Goal: Task Accomplishment & Management: Manage account settings

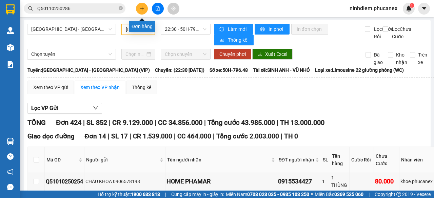
click at [142, 5] on button at bounding box center [142, 9] width 12 height 12
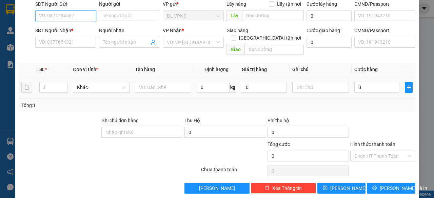
scroll to position [51, 0]
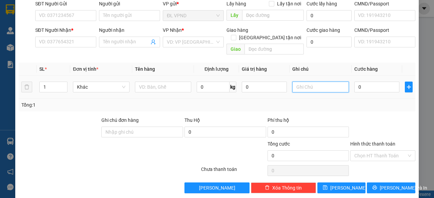
click at [323, 82] on input "text" at bounding box center [320, 87] width 57 height 11
drag, startPoint x: 308, startPoint y: 82, endPoint x: 237, endPoint y: 97, distance: 72.8
click at [239, 97] on div "SL * Đơn vị tính * Tên hàng Định lượng Giá trị hàng Ghi chú Cước hàng 1 Khác 0 …" at bounding box center [217, 87] width 396 height 49
type input "2011168"
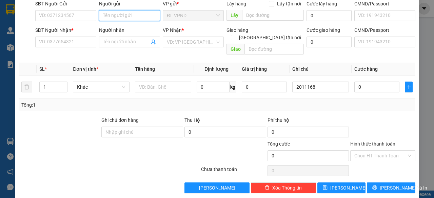
click at [147, 18] on input "Người gửi" at bounding box center [129, 15] width 61 height 11
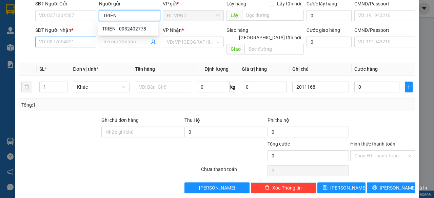
type input "TRIỆN"
click at [77, 42] on input "SĐT Người Nhận *" at bounding box center [65, 42] width 61 height 11
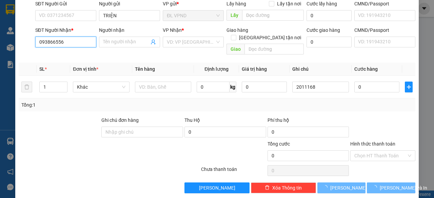
type input "0938665568"
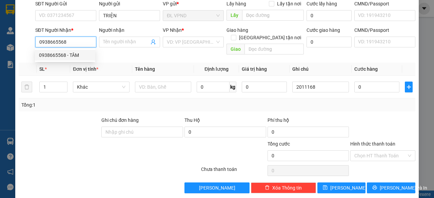
click at [73, 52] on div "0938665568 - TÂM" at bounding box center [65, 54] width 52 height 7
type input "TÂM"
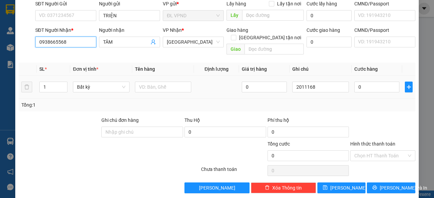
type input "0938665568"
drag, startPoint x: 37, startPoint y: 81, endPoint x: 0, endPoint y: 83, distance: 37.3
click at [0, 83] on div "TẠO ĐƠN HÀNG Yêu cầu xuất hóa đơn điện tử Transit Pickup Surcharge Ids Transit …" at bounding box center [217, 99] width 434 height 198
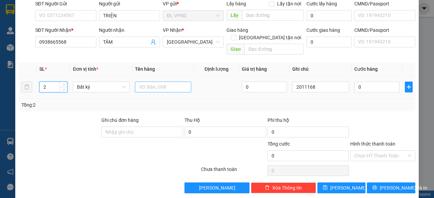
type input "2"
click at [159, 82] on input "text" at bounding box center [163, 87] width 57 height 11
type input "1 BAO+1 GÓI"
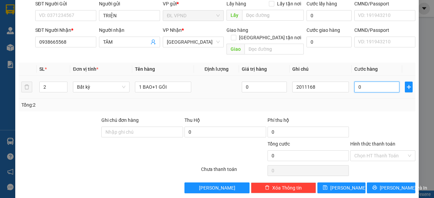
click at [365, 82] on input "0" at bounding box center [376, 87] width 45 height 11
type input "7"
type input "70"
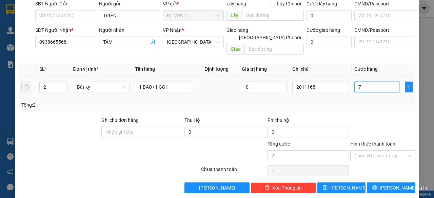
type input "70"
click at [359, 151] on input "Hình thức thanh toán" at bounding box center [380, 156] width 52 height 10
type input "70.000"
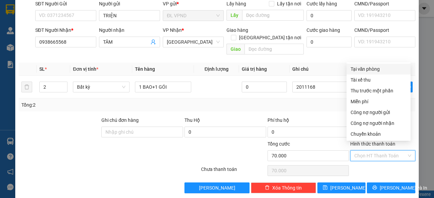
click at [374, 67] on div "Tại văn phòng" at bounding box center [378, 68] width 56 height 7
type input "0"
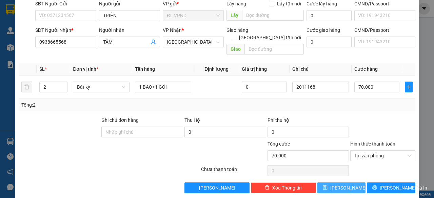
click at [335, 183] on button "[PERSON_NAME]" at bounding box center [341, 188] width 48 height 11
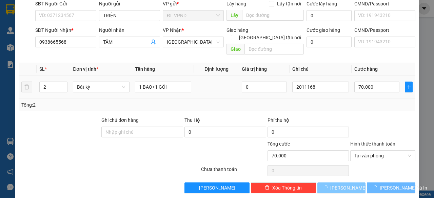
type input "1"
type input "0"
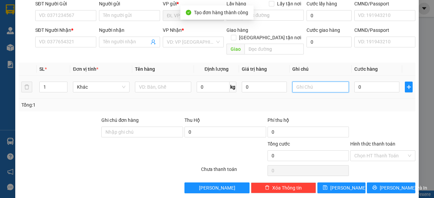
click at [319, 82] on input "text" at bounding box center [320, 87] width 57 height 11
paste input "201116"
type input "2011169"
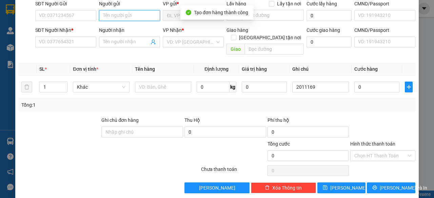
click at [117, 17] on input "Người gửi" at bounding box center [129, 15] width 61 height 11
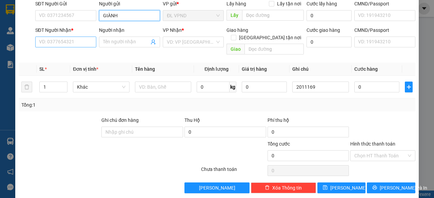
type input "GIÀNH"
click at [67, 43] on input "SĐT Người Nhận *" at bounding box center [65, 42] width 61 height 11
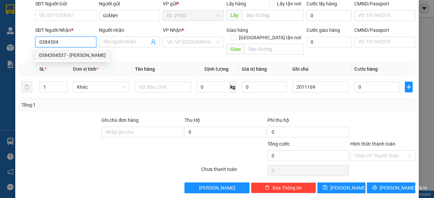
click at [68, 54] on div "0384304537 - [PERSON_NAME]" at bounding box center [72, 54] width 67 height 7
type input "0384304537"
type input "VÂN"
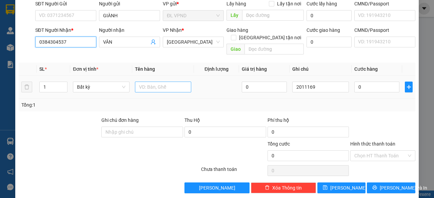
type input "0384304537"
click at [147, 82] on input "text" at bounding box center [163, 87] width 57 height 11
type input "1TG"
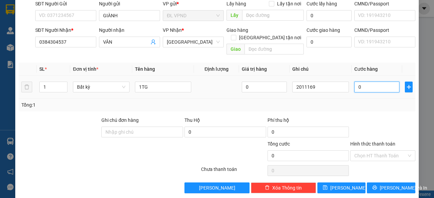
click at [365, 82] on input "0" at bounding box center [376, 87] width 45 height 11
type input "4"
type input "40"
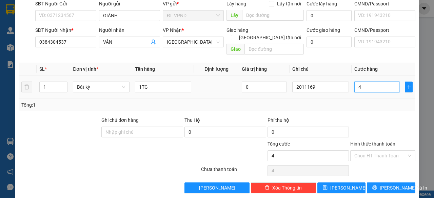
type input "40"
type input "40.000"
click at [354, 151] on input "Hình thức thanh toán" at bounding box center [380, 156] width 52 height 10
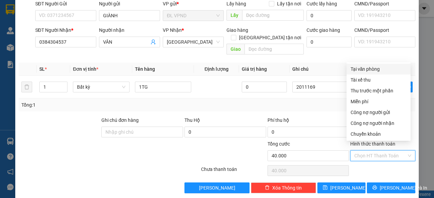
click at [374, 70] on div "Tại văn phòng" at bounding box center [378, 68] width 56 height 7
type input "0"
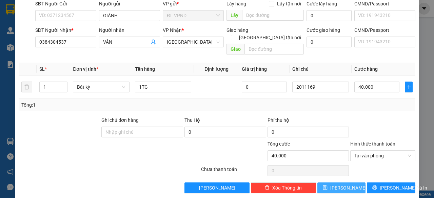
click at [336, 183] on button "[PERSON_NAME]" at bounding box center [341, 188] width 48 height 11
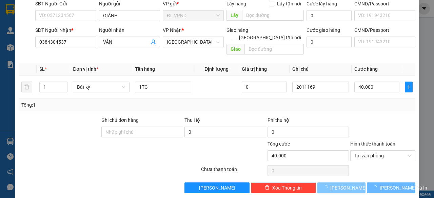
type input "0"
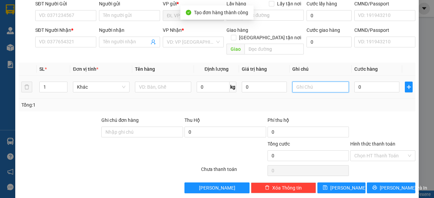
click at [316, 82] on input "text" at bounding box center [320, 87] width 57 height 11
paste input "201116"
drag, startPoint x: 308, startPoint y: 81, endPoint x: 209, endPoint y: 88, distance: 99.2
click at [220, 88] on tr "1 Khác 0 kg 0 2011170 0" at bounding box center [217, 87] width 396 height 23
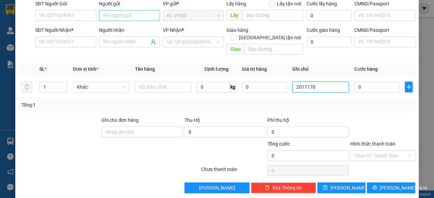
type input "2011170"
click at [110, 14] on input "Người gửi" at bounding box center [129, 15] width 61 height 11
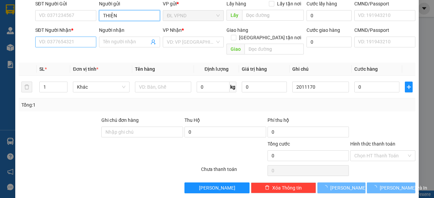
type input "THIỆN"
click at [75, 41] on input "SĐT Người Nhận *" at bounding box center [65, 42] width 61 height 11
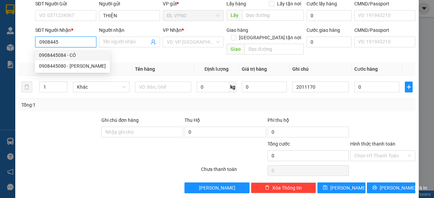
click at [68, 59] on div "0908445084 - CÓ" at bounding box center [72, 54] width 67 height 7
type input "0908445084"
type input "CÓ"
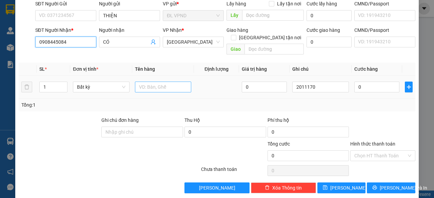
type input "0908445084"
click at [162, 82] on input "text" at bounding box center [163, 87] width 57 height 11
type input "1TG"
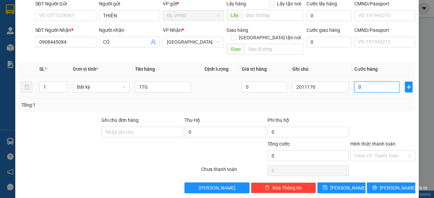
click at [360, 82] on input "0" at bounding box center [376, 87] width 45 height 11
type input "4"
type input "40"
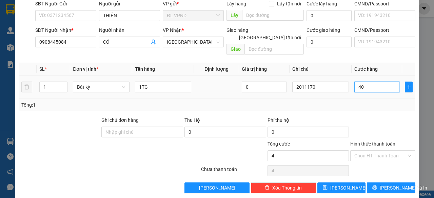
type input "40"
type input "40.000"
drag, startPoint x: 354, startPoint y: 151, endPoint x: 360, endPoint y: 142, distance: 11.7
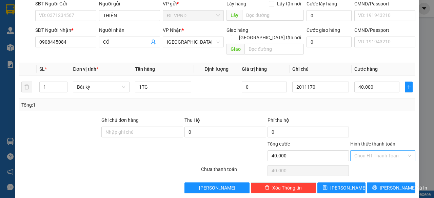
click at [354, 151] on input "Hình thức thanh toán" at bounding box center [380, 156] width 52 height 10
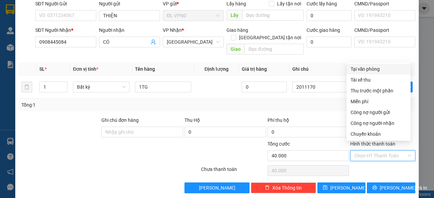
click at [362, 70] on div "Tại văn phòng" at bounding box center [378, 68] width 56 height 7
type input "0"
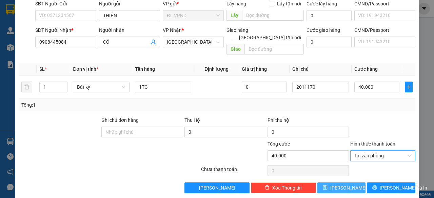
drag, startPoint x: 332, startPoint y: 180, endPoint x: 329, endPoint y: 170, distance: 9.9
click at [327, 185] on icon "save" at bounding box center [325, 187] width 5 height 5
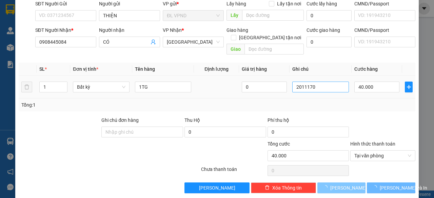
type input "0"
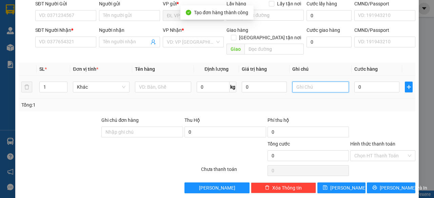
click at [322, 82] on input "text" at bounding box center [320, 87] width 57 height 11
paste input "201117"
type input "2011171"
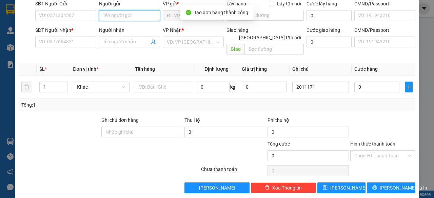
click at [152, 17] on input "Người gửi" at bounding box center [129, 15] width 61 height 11
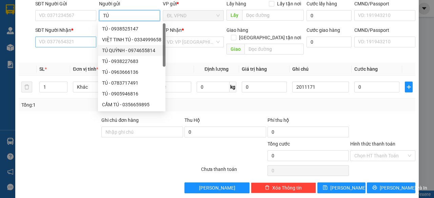
type input "TÚ"
click at [79, 43] on input "SĐT Người Nhận *" at bounding box center [65, 42] width 61 height 11
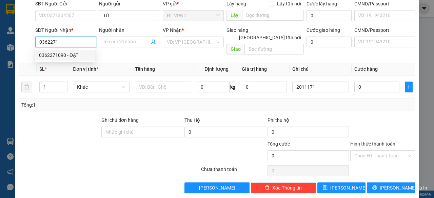
click at [64, 55] on div "0362271090 - ĐẠT" at bounding box center [65, 54] width 52 height 7
type input "0362271090"
type input "ĐẠT"
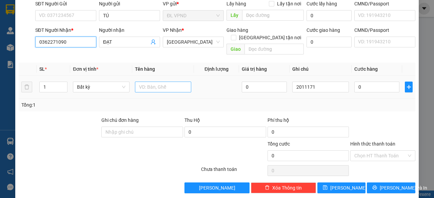
type input "0362271090"
click at [145, 82] on input "text" at bounding box center [163, 87] width 57 height 11
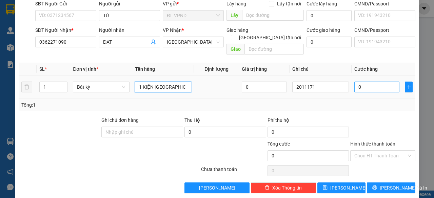
type input "1 KIỆN [GEOGRAPHIC_DATA]"
click at [365, 82] on input "0" at bounding box center [376, 87] width 45 height 11
type input "4"
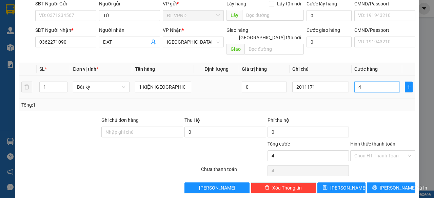
type input "40"
type input "40.000"
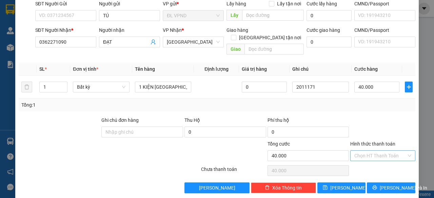
drag, startPoint x: 362, startPoint y: 149, endPoint x: 363, endPoint y: 144, distance: 5.5
click at [362, 151] on input "Hình thức thanh toán" at bounding box center [380, 156] width 52 height 10
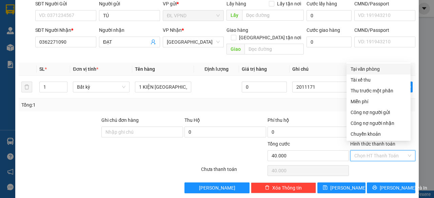
click at [367, 71] on div "Tại văn phòng" at bounding box center [378, 68] width 56 height 7
type input "0"
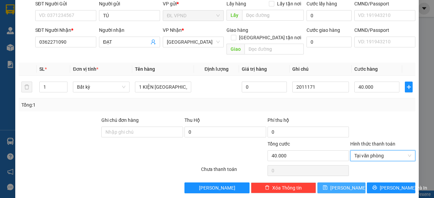
click at [327, 185] on icon "save" at bounding box center [325, 187] width 5 height 5
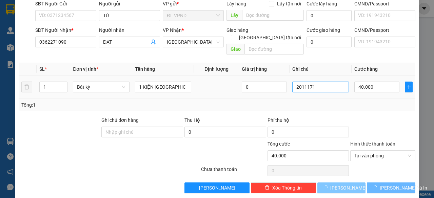
type input "0"
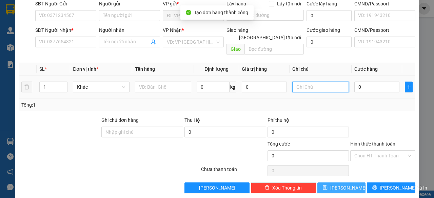
click at [319, 82] on input "text" at bounding box center [320, 87] width 57 height 11
paste input "201117"
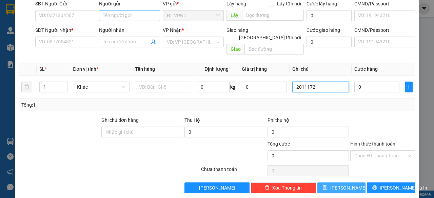
type input "2011172"
click at [130, 17] on input "Người gửi" at bounding box center [129, 15] width 61 height 11
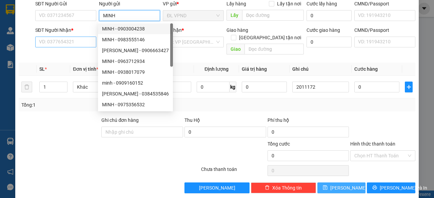
type input "MINH"
click at [73, 43] on input "SĐT Người Nhận *" at bounding box center [65, 42] width 61 height 11
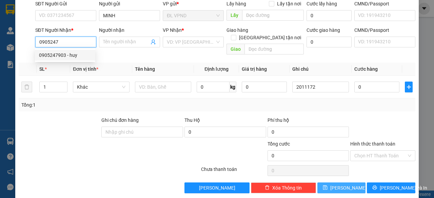
click at [66, 56] on div "0905247903 - huy" at bounding box center [65, 54] width 52 height 7
type input "0905247903"
type input "huy"
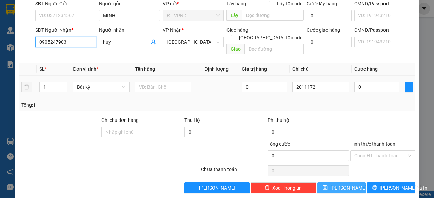
type input "0905247903"
click at [142, 82] on input "text" at bounding box center [163, 87] width 57 height 11
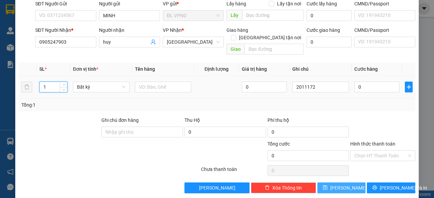
drag, startPoint x: 50, startPoint y: 80, endPoint x: 6, endPoint y: 89, distance: 44.9
click at [15, 88] on div "TẠO ĐƠN HÀNG Yêu cầu xuất hóa đơn điện tử Transit Pickup Surcharge Ids Transit …" at bounding box center [216, 75] width 403 height 247
type input "2"
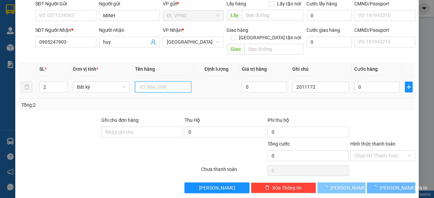
click at [144, 82] on input "text" at bounding box center [163, 87] width 57 height 11
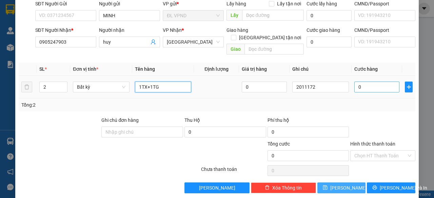
type input "1TX+1TG"
click at [363, 82] on input "0" at bounding box center [376, 87] width 45 height 11
type input "6"
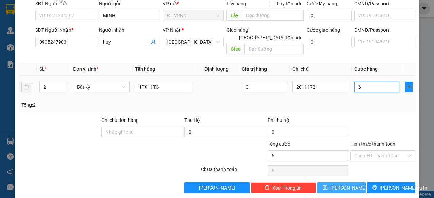
type input "60"
type input "60.000"
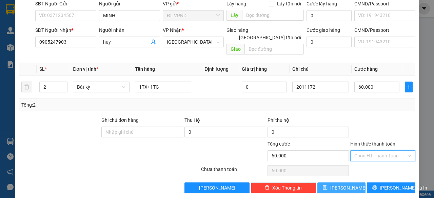
click at [354, 151] on input "Hình thức thanh toán" at bounding box center [380, 156] width 52 height 10
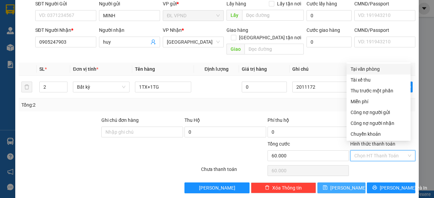
click at [368, 70] on div "Tại văn phòng" at bounding box center [378, 68] width 56 height 7
type input "0"
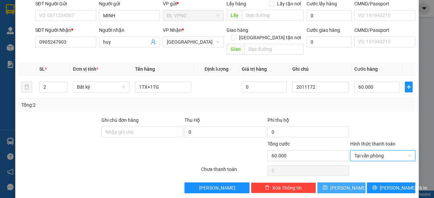
click at [328, 183] on button "[PERSON_NAME]" at bounding box center [341, 188] width 48 height 11
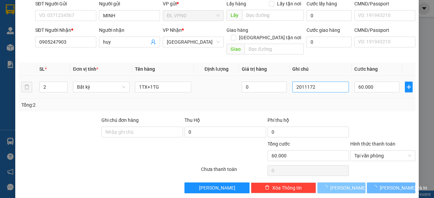
type input "1"
type input "0"
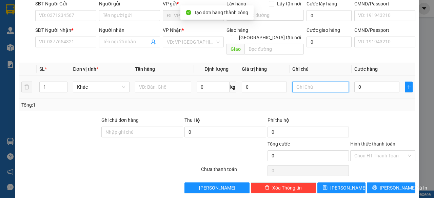
click at [313, 82] on input "text" at bounding box center [320, 87] width 57 height 11
paste input "201117"
type input "2011173"
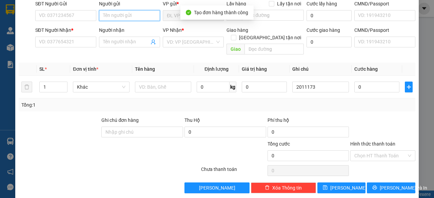
click at [133, 16] on input "Người gửi" at bounding box center [129, 15] width 61 height 11
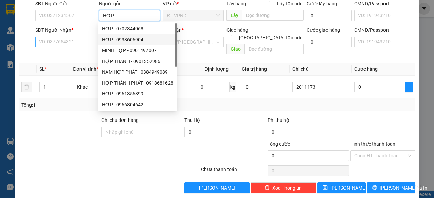
type input "HỢP"
click at [84, 42] on input "SĐT Người Nhận *" at bounding box center [65, 42] width 61 height 11
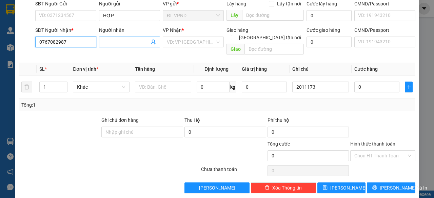
type input "0767082987"
click at [115, 41] on input "Người nhận" at bounding box center [126, 41] width 46 height 7
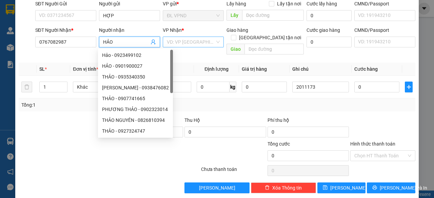
type input "HẢO"
click at [189, 42] on input "search" at bounding box center [191, 42] width 48 height 10
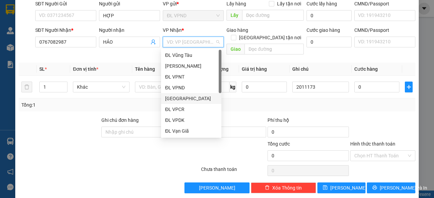
click at [190, 99] on div "[GEOGRAPHIC_DATA]" at bounding box center [191, 98] width 52 height 7
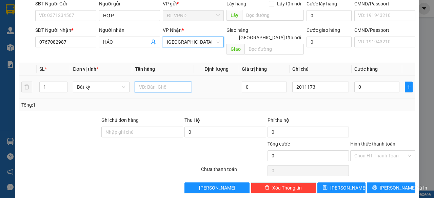
click at [144, 82] on input "text" at bounding box center [163, 87] width 57 height 11
type input "1TX"
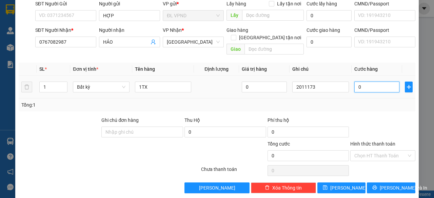
click at [358, 82] on input "0" at bounding box center [376, 87] width 45 height 11
type input "3"
type input "30"
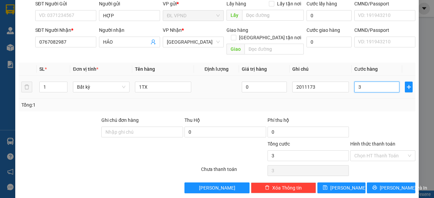
type input "30"
type input "30.000"
click at [367, 151] on input "Hình thức thanh toán" at bounding box center [380, 156] width 52 height 10
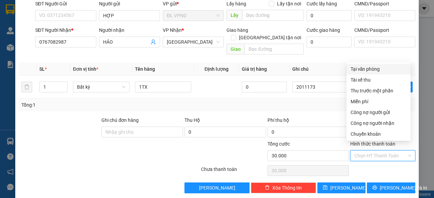
click at [365, 65] on div "Tại văn phòng" at bounding box center [378, 69] width 64 height 11
type input "0"
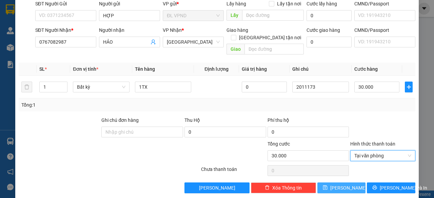
click at [326, 185] on button "[PERSON_NAME]" at bounding box center [341, 188] width 48 height 11
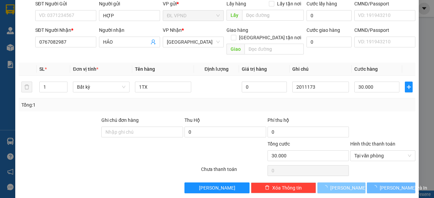
type input "0"
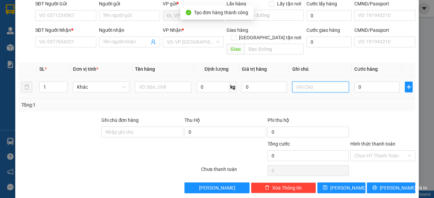
click at [319, 83] on input "text" at bounding box center [320, 87] width 57 height 11
paste input "201117"
type input "2011174"
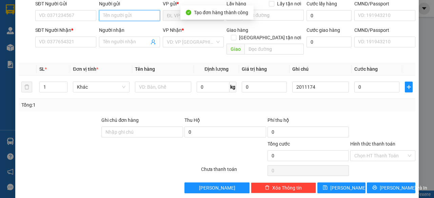
click at [116, 14] on input "Người gửi" at bounding box center [129, 15] width 61 height 11
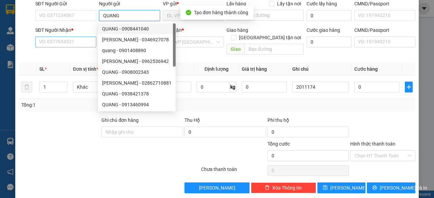
type input "QUANG"
click at [83, 41] on input "SĐT Người Nhận *" at bounding box center [65, 42] width 61 height 11
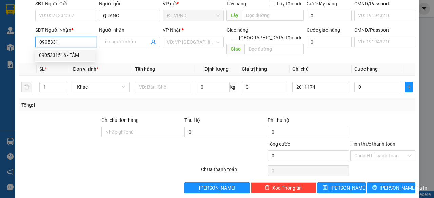
click at [57, 56] on div "0905331516 - TÂM" at bounding box center [65, 54] width 52 height 7
type input "0905331516"
type input "TÂM"
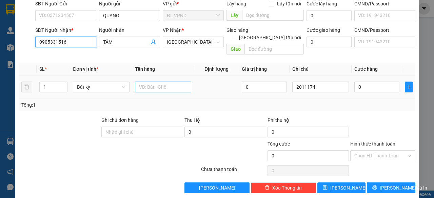
type input "0905331516"
click at [140, 82] on input "text" at bounding box center [163, 87] width 57 height 11
type input "1TX"
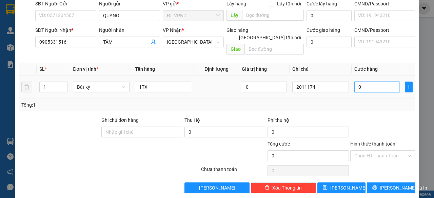
click at [354, 83] on input "0" at bounding box center [376, 87] width 45 height 11
type input "5"
type input "50"
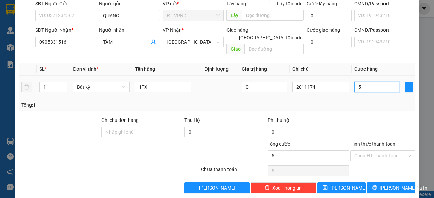
type input "50"
type input "50.000"
click at [372, 151] on input "Hình thức thanh toán" at bounding box center [380, 156] width 52 height 10
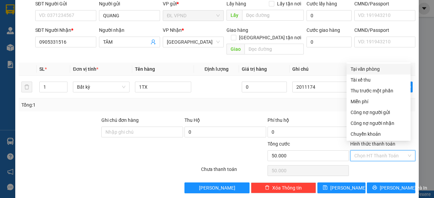
click at [374, 69] on div "Tại văn phòng" at bounding box center [378, 68] width 56 height 7
type input "0"
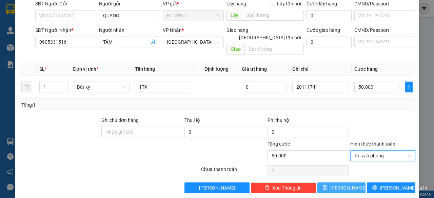
click at [327, 185] on icon "save" at bounding box center [325, 187] width 5 height 5
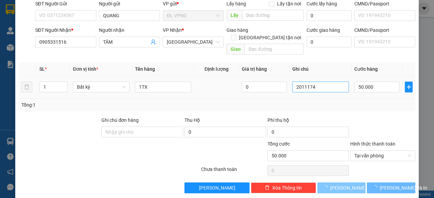
type input "0"
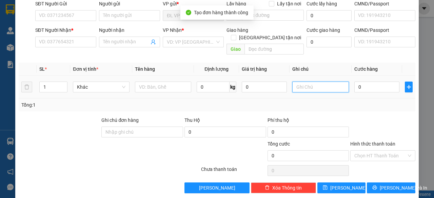
click at [325, 82] on input "text" at bounding box center [320, 87] width 57 height 11
paste input "201117"
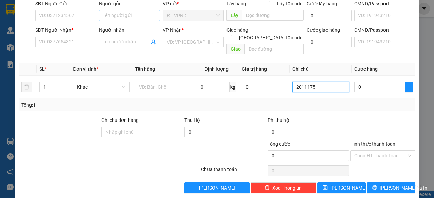
type input "2011175"
click at [141, 16] on input "Người gửi" at bounding box center [129, 15] width 61 height 11
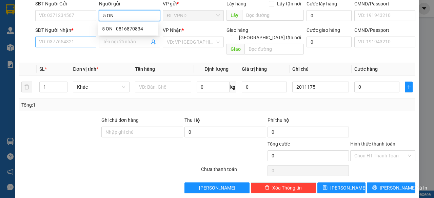
type input "5 ON"
click at [79, 41] on input "SĐT Người Nhận *" at bounding box center [65, 42] width 61 height 11
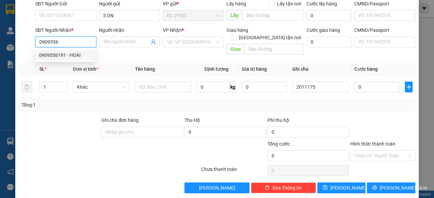
click at [49, 53] on div "0909556191 - HOÀI" at bounding box center [65, 54] width 52 height 7
type input "0909556191"
type input "HOÀI"
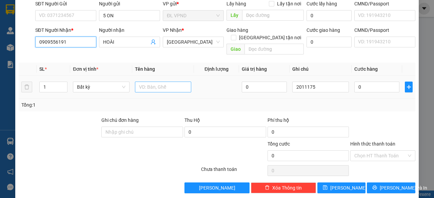
type input "0909556191"
click at [156, 82] on input "text" at bounding box center [163, 87] width 57 height 11
type input "1TX"
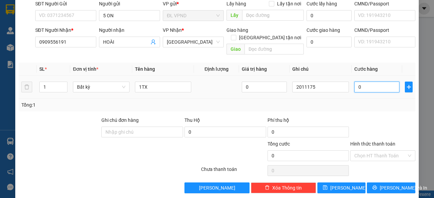
click at [361, 82] on input "0" at bounding box center [376, 87] width 45 height 11
type input "8"
type input "80"
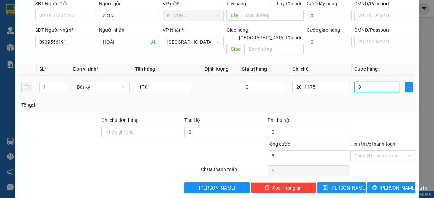
type input "80"
type input "80.000"
click at [368, 151] on input "Hình thức thanh toán" at bounding box center [380, 156] width 52 height 10
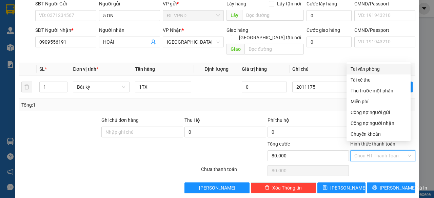
click at [368, 71] on div "Tại văn phòng" at bounding box center [378, 68] width 56 height 7
type input "0"
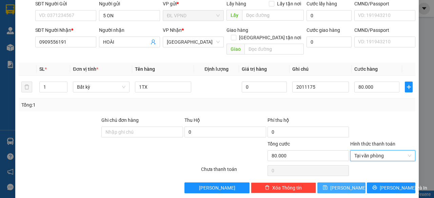
click at [327, 185] on icon "save" at bounding box center [325, 187] width 5 height 5
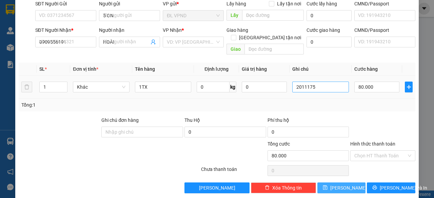
type input "0"
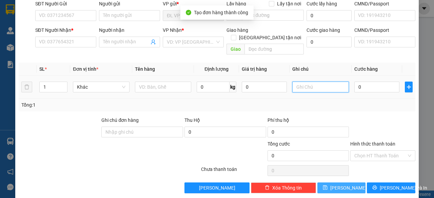
click at [317, 82] on input "text" at bounding box center [320, 87] width 57 height 11
paste input "201117"
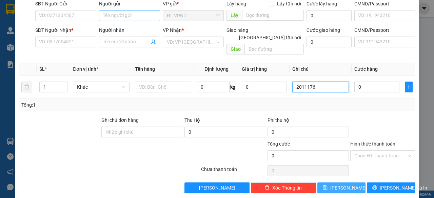
type input "2011176"
click at [120, 11] on input "Người gửi" at bounding box center [129, 15] width 61 height 11
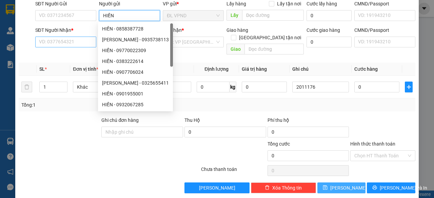
type input "HIỀN"
click at [81, 41] on input "SĐT Người Nhận *" at bounding box center [65, 42] width 61 height 11
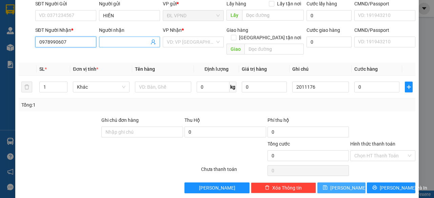
type input "0978990607"
click at [128, 41] on input "Người nhận" at bounding box center [126, 41] width 46 height 7
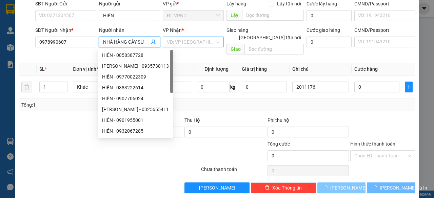
type input "NHÀ HÀNG CÂY SỨ"
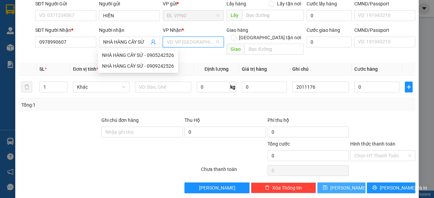
click at [181, 40] on input "search" at bounding box center [191, 42] width 48 height 10
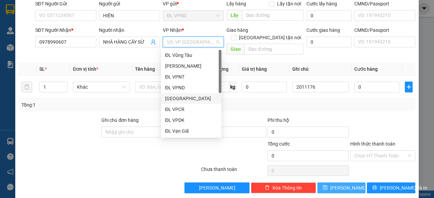
click at [174, 98] on div "[GEOGRAPHIC_DATA]" at bounding box center [191, 98] width 52 height 7
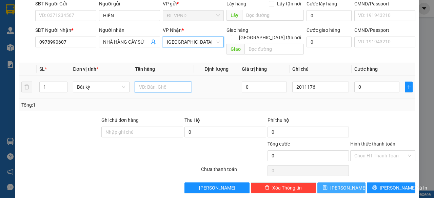
click at [155, 82] on input "text" at bounding box center [163, 87] width 57 height 11
type input "1TX"
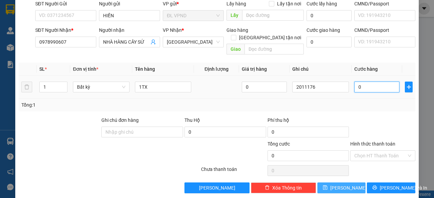
click at [367, 82] on input "0" at bounding box center [376, 87] width 45 height 11
type input "5"
type input "50"
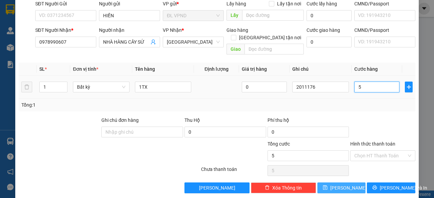
type input "50"
type input "50.000"
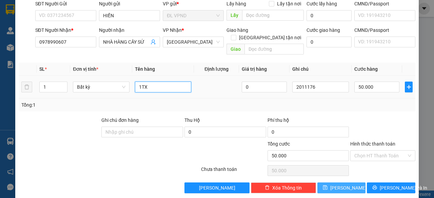
click at [167, 82] on input "1TX" at bounding box center [163, 87] width 57 height 11
type input "1TX-TÝ XE ÔM"
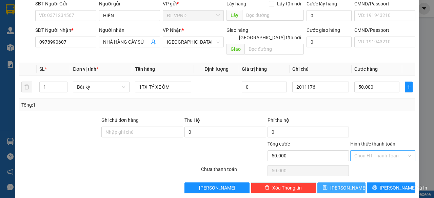
click at [356, 151] on input "Hình thức thanh toán" at bounding box center [380, 156] width 52 height 10
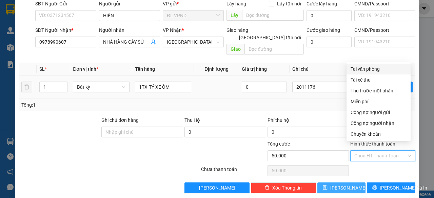
click at [362, 66] on div "Tại văn phòng" at bounding box center [378, 68] width 56 height 7
type input "0"
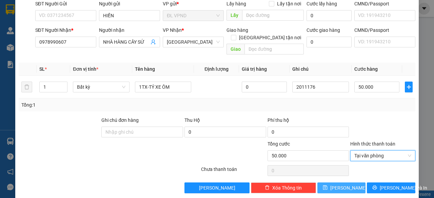
click at [323, 183] on button "[PERSON_NAME]" at bounding box center [341, 188] width 48 height 11
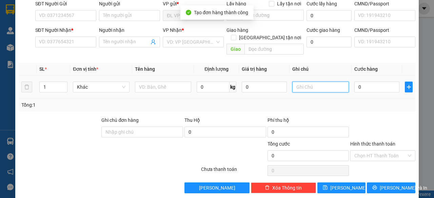
click at [318, 82] on input "text" at bounding box center [320, 87] width 57 height 11
paste input "201117"
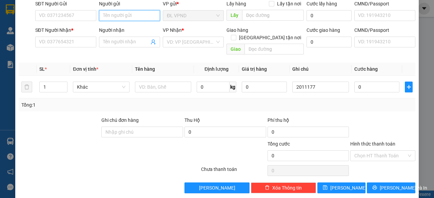
click at [118, 17] on input "Người gửi" at bounding box center [129, 15] width 61 height 11
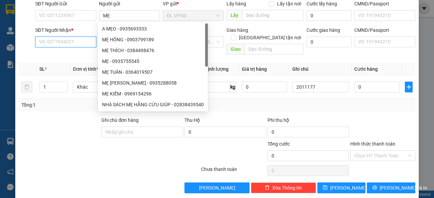
click at [63, 40] on input "SĐT Người Nhận *" at bounding box center [65, 42] width 61 height 11
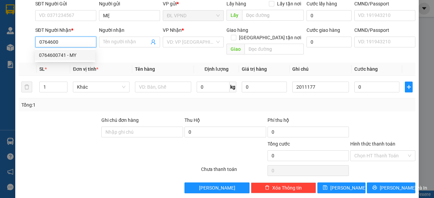
click at [54, 55] on div "0764600741 - MY" at bounding box center [65, 54] width 52 height 7
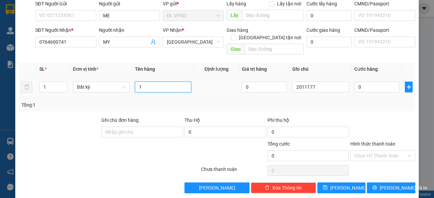
click at [167, 82] on input "1" at bounding box center [163, 87] width 57 height 11
click at [363, 82] on input "0" at bounding box center [376, 87] width 45 height 11
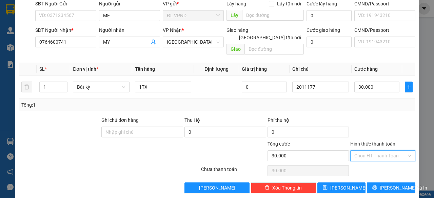
click at [363, 151] on input "Hình thức thanh toán" at bounding box center [380, 156] width 52 height 10
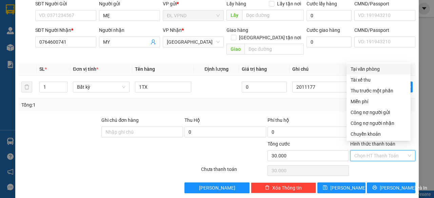
click at [382, 69] on div "Tại văn phòng" at bounding box center [378, 68] width 56 height 7
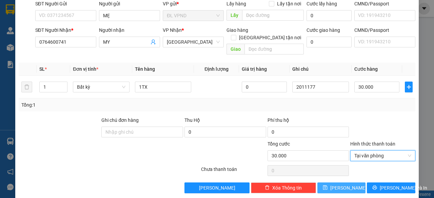
click at [327, 185] on icon "save" at bounding box center [325, 187] width 5 height 5
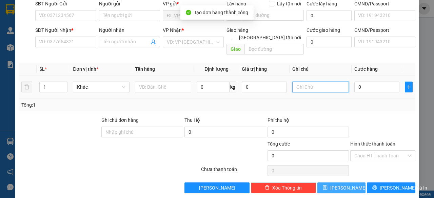
click at [316, 82] on input "text" at bounding box center [320, 87] width 57 height 11
paste input "201117"
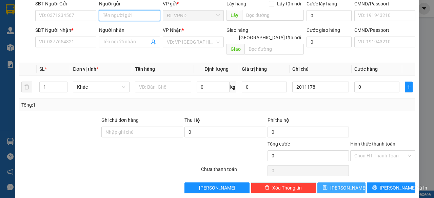
click at [142, 15] on input "Người gửi" at bounding box center [129, 15] width 61 height 11
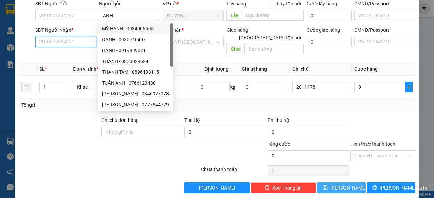
click at [79, 40] on input "SĐT Người Nhận *" at bounding box center [65, 42] width 61 height 11
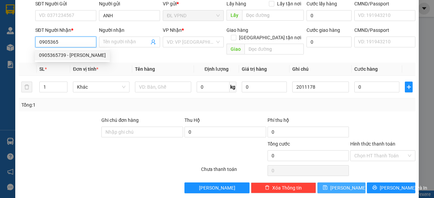
click at [65, 54] on div "0905365739 - [PERSON_NAME]" at bounding box center [72, 54] width 67 height 7
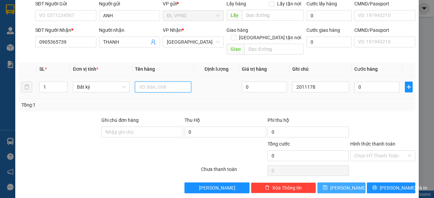
click at [157, 82] on input "text" at bounding box center [163, 87] width 57 height 11
click at [379, 82] on input "0" at bounding box center [376, 87] width 45 height 11
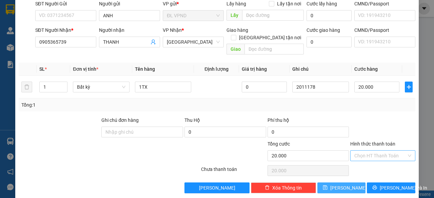
click at [360, 151] on input "Hình thức thanh toán" at bounding box center [380, 156] width 52 height 10
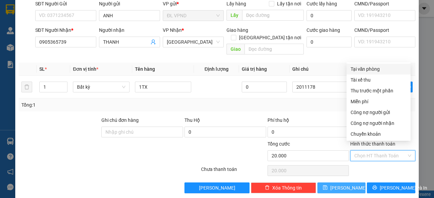
click at [363, 68] on div "Tại văn phòng" at bounding box center [378, 68] width 56 height 7
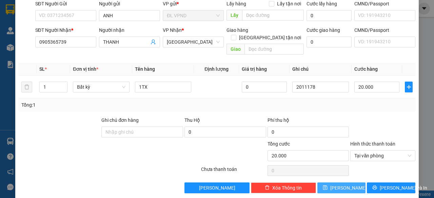
click at [338, 184] on span "[PERSON_NAME]" at bounding box center [348, 187] width 36 height 7
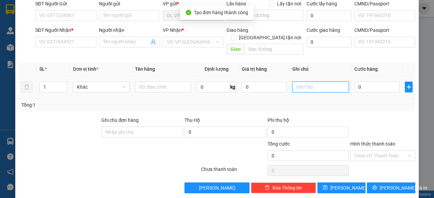
click at [311, 82] on input "text" at bounding box center [320, 87] width 57 height 11
paste input "201117"
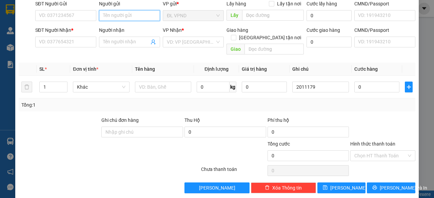
click at [130, 17] on input "Người gửi" at bounding box center [129, 15] width 61 height 11
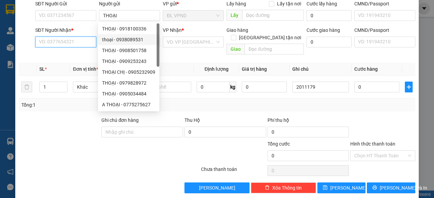
click at [77, 41] on input "SĐT Người Nhận *" at bounding box center [65, 42] width 61 height 11
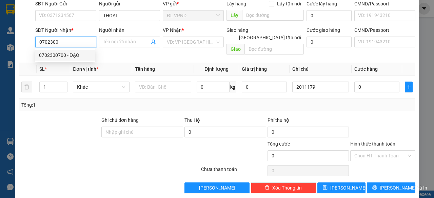
click at [64, 56] on div "0702300700 - ĐẠO" at bounding box center [65, 54] width 52 height 7
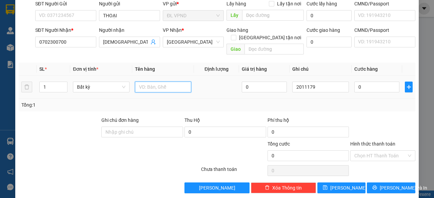
click at [162, 82] on input "text" at bounding box center [163, 87] width 57 height 11
click at [360, 82] on input "0" at bounding box center [376, 87] width 45 height 11
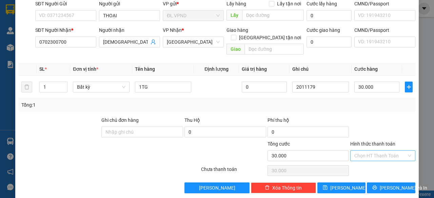
click at [368, 151] on input "Hình thức thanh toán" at bounding box center [380, 156] width 52 height 10
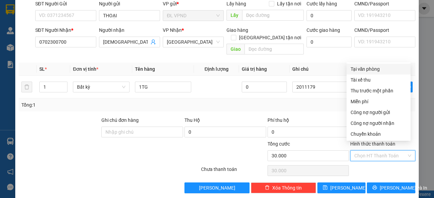
click at [367, 69] on div "Tại văn phòng" at bounding box center [378, 68] width 56 height 7
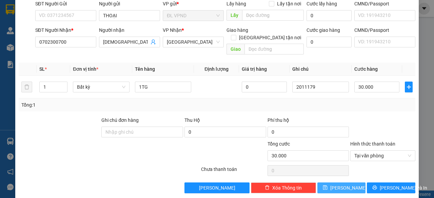
click at [343, 184] on span "[PERSON_NAME]" at bounding box center [348, 187] width 36 height 7
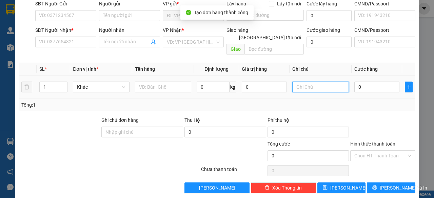
click at [310, 82] on input "text" at bounding box center [320, 87] width 57 height 11
paste input "201117"
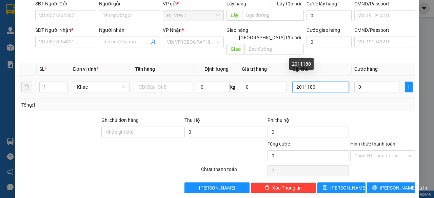
drag, startPoint x: 308, startPoint y: 78, endPoint x: 212, endPoint y: 87, distance: 96.6
click at [225, 86] on tr "1 Khác 0 kg 0 2011180 0" at bounding box center [217, 87] width 396 height 23
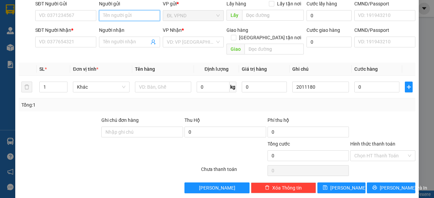
click at [128, 15] on input "Người gửi" at bounding box center [129, 15] width 61 height 11
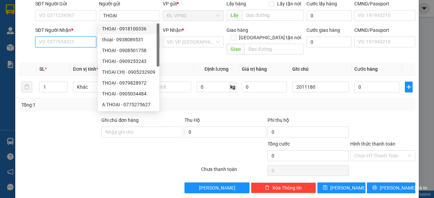
click at [75, 39] on input "SĐT Người Nhận *" at bounding box center [65, 42] width 61 height 11
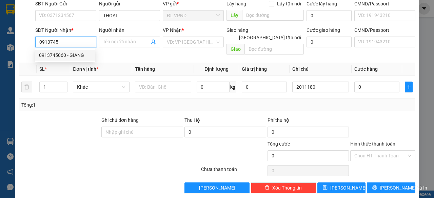
click at [62, 55] on div "0913745060 - GIANG" at bounding box center [65, 54] width 52 height 7
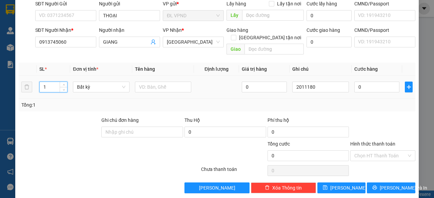
drag, startPoint x: 48, startPoint y: 79, endPoint x: 24, endPoint y: 85, distance: 24.9
click at [24, 85] on tr "1 Bất kỳ 0 2011180 0" at bounding box center [217, 87] width 396 height 23
click at [157, 82] on input "text" at bounding box center [163, 87] width 57 height 11
click at [366, 82] on input "0" at bounding box center [376, 87] width 45 height 11
click at [360, 151] on input "Hình thức thanh toán" at bounding box center [380, 156] width 52 height 10
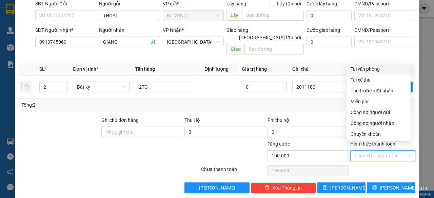
click at [369, 71] on div "Tại văn phòng" at bounding box center [378, 68] width 56 height 7
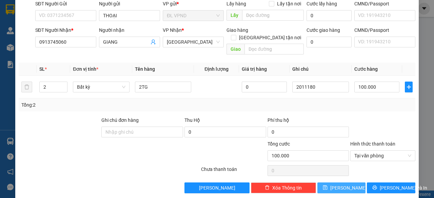
click at [334, 183] on button "[PERSON_NAME]" at bounding box center [341, 188] width 48 height 11
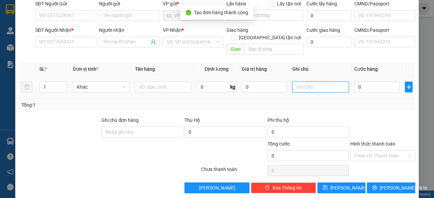
click at [312, 82] on input "text" at bounding box center [320, 87] width 57 height 11
paste input "201118"
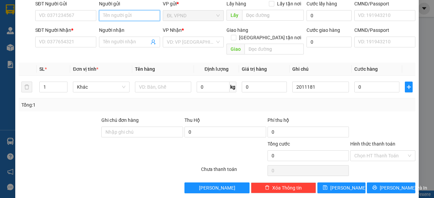
click at [133, 16] on input "Người gửi" at bounding box center [129, 15] width 61 height 11
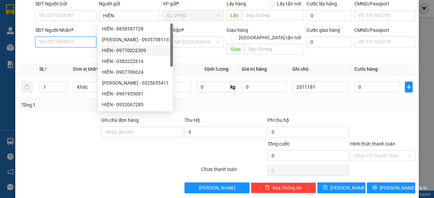
click at [85, 39] on input "SĐT Người Nhận *" at bounding box center [65, 42] width 61 height 11
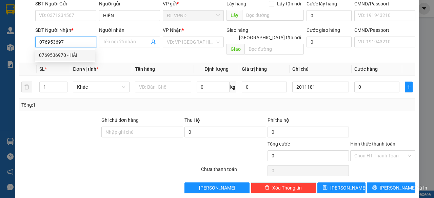
click at [69, 55] on div "0769536970 - HẢI" at bounding box center [65, 54] width 52 height 7
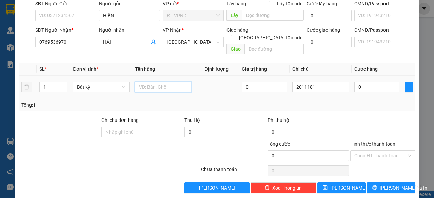
click at [157, 82] on input "text" at bounding box center [163, 87] width 57 height 11
click at [366, 82] on input "0" at bounding box center [376, 87] width 45 height 11
drag, startPoint x: 367, startPoint y: 144, endPoint x: 374, endPoint y: 110, distance: 34.8
click at [367, 151] on input "Hình thức thanh toán" at bounding box center [380, 156] width 52 height 10
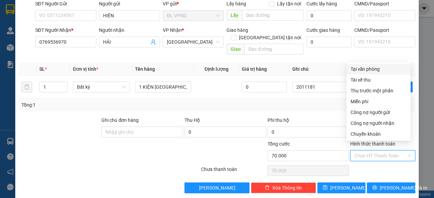
click at [370, 68] on div "Tại văn phòng" at bounding box center [378, 68] width 56 height 7
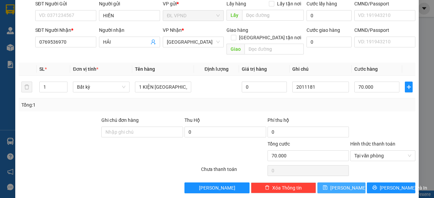
click at [329, 183] on button "[PERSON_NAME]" at bounding box center [341, 188] width 48 height 11
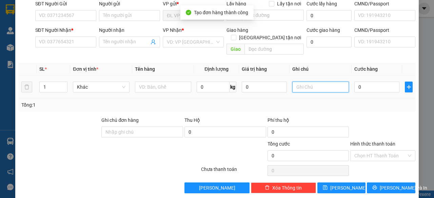
click at [317, 82] on input "text" at bounding box center [320, 87] width 57 height 11
paste input "201118"
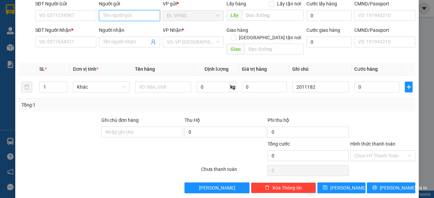
click at [107, 15] on input "Người gửi" at bounding box center [129, 15] width 61 height 11
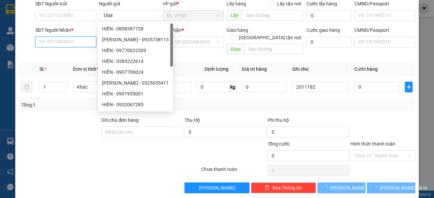
click at [73, 40] on input "SĐT Người Nhận *" at bounding box center [65, 42] width 61 height 11
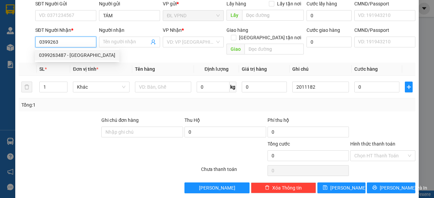
click at [58, 57] on div "0399263487 - [GEOGRAPHIC_DATA]" at bounding box center [77, 54] width 76 height 7
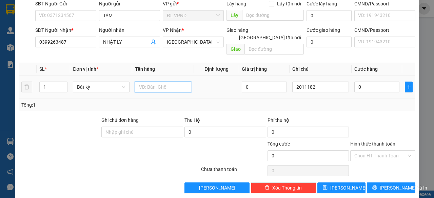
click at [145, 82] on input "text" at bounding box center [163, 87] width 57 height 11
click at [357, 82] on input "0" at bounding box center [376, 87] width 45 height 11
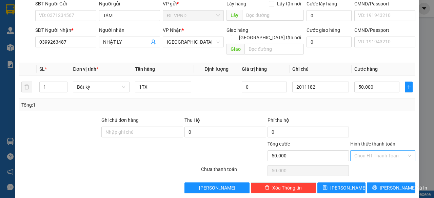
click at [361, 151] on input "Hình thức thanh toán" at bounding box center [380, 156] width 52 height 10
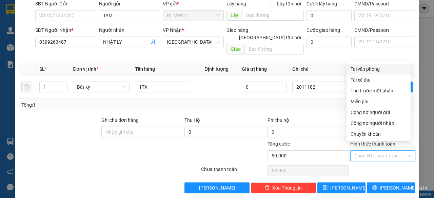
click at [375, 71] on div "Tại văn phòng" at bounding box center [378, 68] width 56 height 7
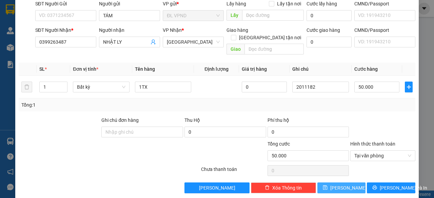
drag, startPoint x: 339, startPoint y: 181, endPoint x: 339, endPoint y: 177, distance: 4.1
click at [338, 184] on span "[PERSON_NAME]" at bounding box center [348, 187] width 36 height 7
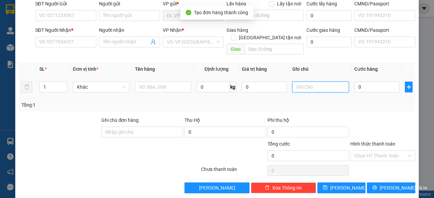
click at [315, 82] on input "text" at bounding box center [320, 87] width 57 height 11
paste input "201118"
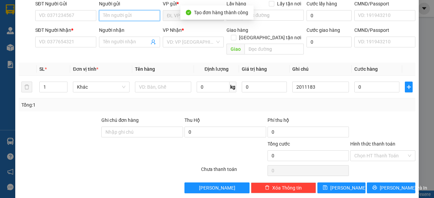
click at [121, 18] on input "Người gửi" at bounding box center [129, 15] width 61 height 11
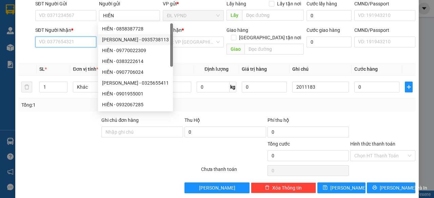
click at [79, 46] on input "SĐT Người Nhận *" at bounding box center [65, 42] width 61 height 11
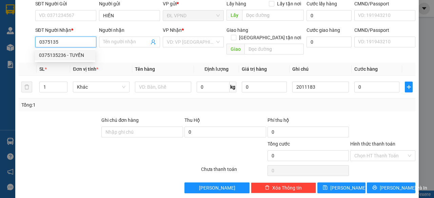
click at [64, 54] on div "0375135236 - TUYẾN" at bounding box center [65, 54] width 52 height 7
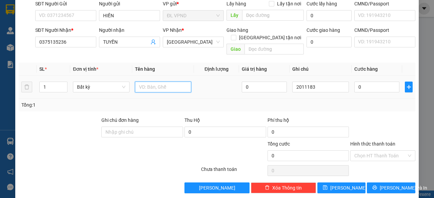
click at [150, 82] on input "text" at bounding box center [163, 87] width 57 height 11
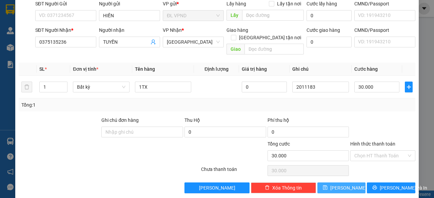
click at [327, 186] on icon "save" at bounding box center [325, 188] width 4 height 4
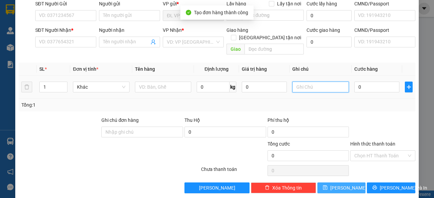
click at [323, 82] on input "text" at bounding box center [320, 87] width 57 height 11
paste input "201118"
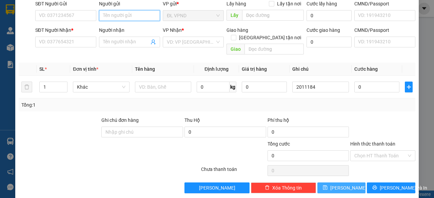
click at [133, 19] on input "Người gửi" at bounding box center [129, 15] width 61 height 11
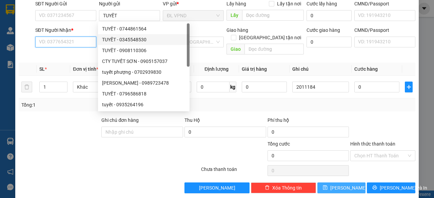
click at [52, 40] on input "SĐT Người Nhận *" at bounding box center [65, 42] width 61 height 11
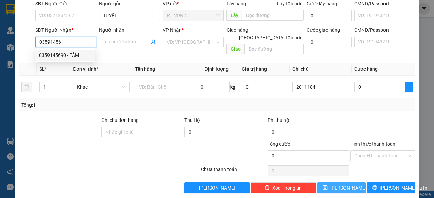
click at [45, 58] on div "0359145690 - TÂM" at bounding box center [65, 54] width 52 height 7
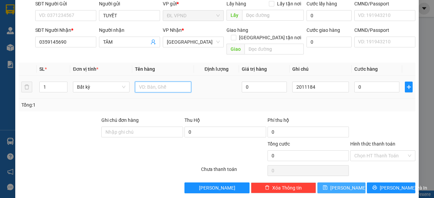
drag, startPoint x: 178, startPoint y: 75, endPoint x: 178, endPoint y: 80, distance: 4.8
click at [178, 82] on input "text" at bounding box center [163, 87] width 57 height 11
click at [163, 82] on input "text" at bounding box center [163, 87] width 57 height 11
click at [364, 82] on input "0" at bounding box center [376, 87] width 45 height 11
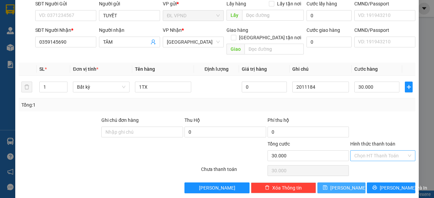
click at [358, 151] on input "Hình thức thanh toán" at bounding box center [380, 156] width 52 height 10
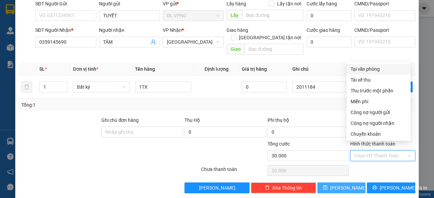
click at [374, 70] on div "Tại văn phòng" at bounding box center [378, 68] width 56 height 7
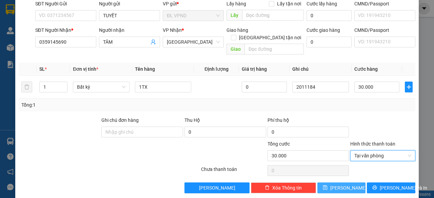
click at [327, 185] on icon "save" at bounding box center [325, 187] width 5 height 5
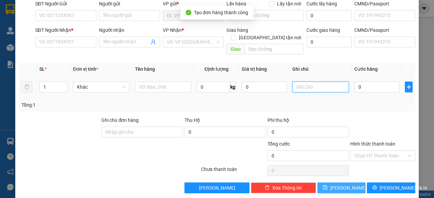
click at [318, 82] on input "text" at bounding box center [320, 87] width 57 height 11
paste input "0792203033"
drag, startPoint x: 322, startPoint y: 80, endPoint x: 147, endPoint y: 109, distance: 177.4
click at [156, 107] on div "Transit Pickup Surcharge Ids Transit Deliver Surcharge Ids Transit Deliver Surc…" at bounding box center [217, 83] width 396 height 221
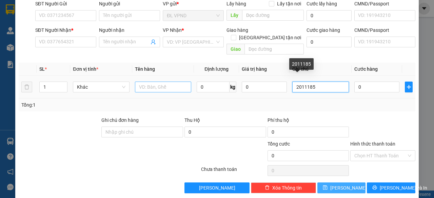
drag, startPoint x: 296, startPoint y: 81, endPoint x: 179, endPoint y: 76, distance: 117.0
click at [193, 82] on tr "1 Khác 0 kg 0 2011185 0" at bounding box center [217, 87] width 396 height 23
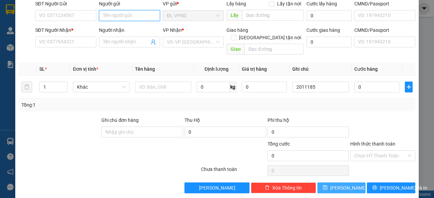
click at [115, 17] on input "Người gửi" at bounding box center [129, 15] width 61 height 11
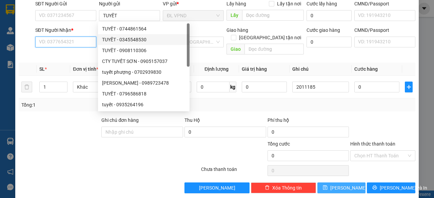
click at [78, 40] on input "SĐT Người Nhận *" at bounding box center [65, 42] width 61 height 11
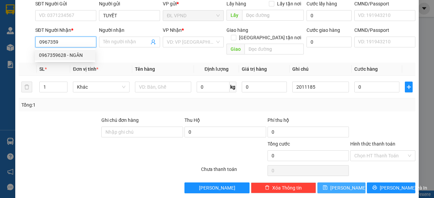
click at [75, 58] on div "0967359628 - NGÂN" at bounding box center [65, 54] width 52 height 7
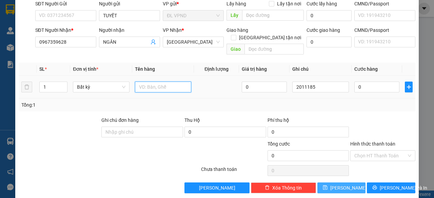
click at [156, 82] on input "text" at bounding box center [163, 87] width 57 height 11
click at [368, 82] on input "0" at bounding box center [376, 87] width 45 height 11
click at [356, 141] on label "Hình thức thanh toán" at bounding box center [372, 143] width 45 height 5
click at [356, 151] on input "Hình thức thanh toán" at bounding box center [380, 156] width 52 height 10
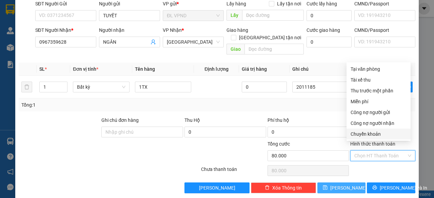
click at [354, 151] on input "Hình thức thanh toán" at bounding box center [380, 156] width 52 height 10
click at [363, 67] on div "Tại văn phòng" at bounding box center [378, 68] width 56 height 7
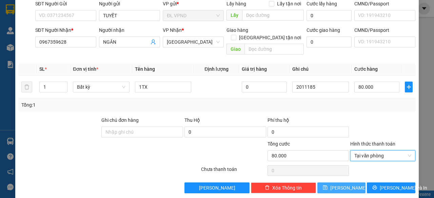
click at [327, 183] on button "[PERSON_NAME]" at bounding box center [341, 188] width 48 height 11
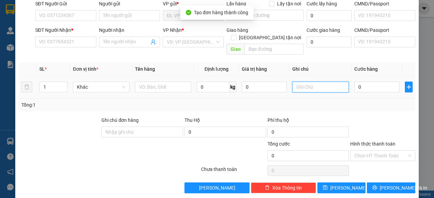
click at [322, 83] on input "text" at bounding box center [320, 87] width 57 height 11
paste input "201118"
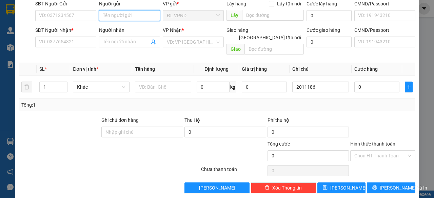
click at [137, 16] on input "Người gửi" at bounding box center [129, 15] width 61 height 11
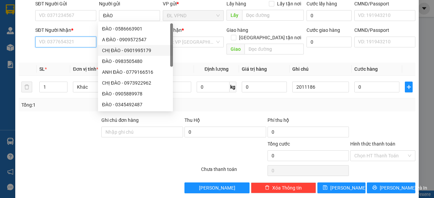
click at [71, 42] on input "SĐT Người Nhận *" at bounding box center [65, 42] width 61 height 11
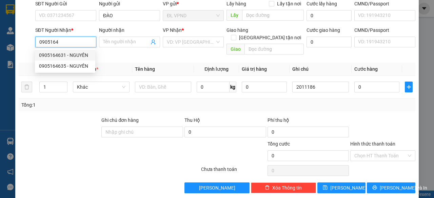
click at [53, 54] on div "0905164631 - NGUYÊN" at bounding box center [65, 54] width 52 height 7
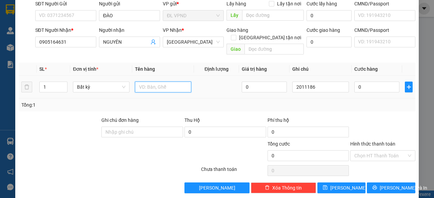
click at [146, 82] on input "text" at bounding box center [163, 87] width 57 height 11
click at [366, 82] on input "0" at bounding box center [376, 87] width 45 height 11
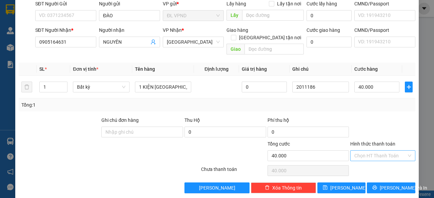
click at [363, 151] on input "Hình thức thanh toán" at bounding box center [380, 156] width 52 height 10
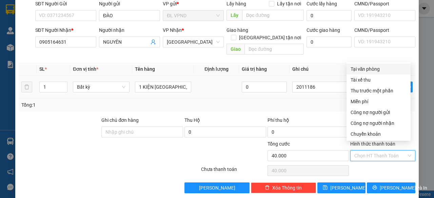
click at [374, 70] on div "Tại văn phòng" at bounding box center [378, 68] width 56 height 7
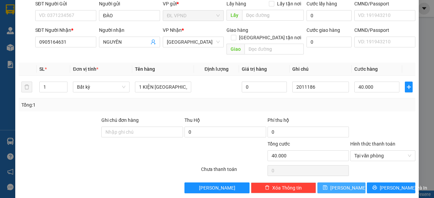
drag, startPoint x: 335, startPoint y: 181, endPoint x: 337, endPoint y: 154, distance: 26.5
click at [334, 183] on button "[PERSON_NAME]" at bounding box center [341, 188] width 48 height 11
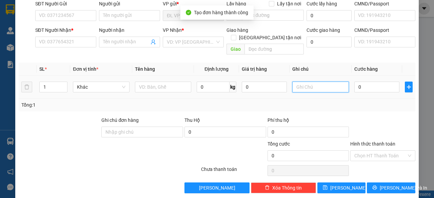
click at [315, 82] on input "text" at bounding box center [320, 87] width 57 height 11
paste input "201118"
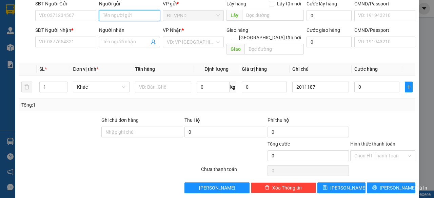
click at [119, 10] on input "Người gửi" at bounding box center [129, 15] width 61 height 11
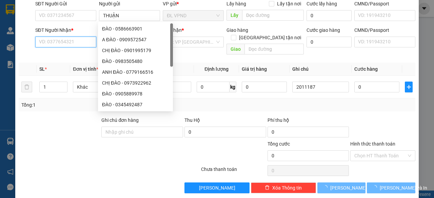
click at [56, 42] on input "SĐT Người Nhận *" at bounding box center [65, 42] width 61 height 11
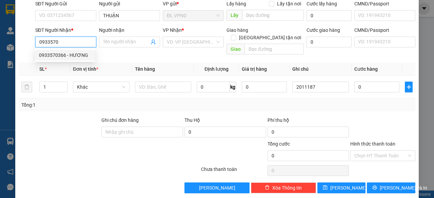
click at [61, 55] on div "0933570366 - HƯƠNG" at bounding box center [65, 54] width 52 height 7
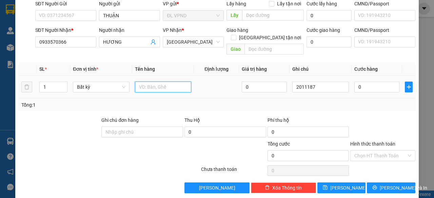
click at [151, 82] on input "text" at bounding box center [163, 87] width 57 height 11
drag, startPoint x: 374, startPoint y: 74, endPoint x: 371, endPoint y: 78, distance: 5.3
click at [373, 80] on div "0" at bounding box center [376, 87] width 45 height 14
click at [365, 82] on input "0" at bounding box center [376, 87] width 45 height 11
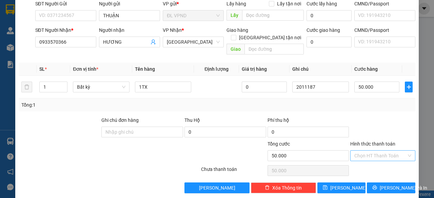
click at [373, 151] on input "Hình thức thanh toán" at bounding box center [380, 156] width 52 height 10
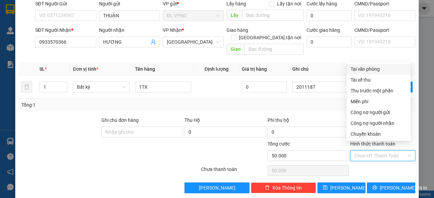
click at [363, 70] on div "Tại văn phòng" at bounding box center [378, 68] width 56 height 7
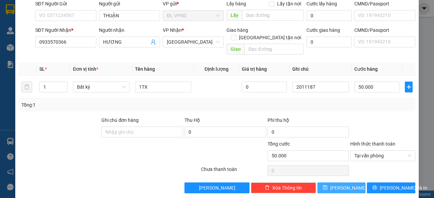
click at [327, 186] on icon "save" at bounding box center [325, 188] width 4 height 4
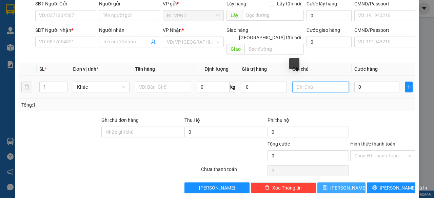
click at [321, 84] on input "text" at bounding box center [320, 87] width 57 height 11
paste input "201118"
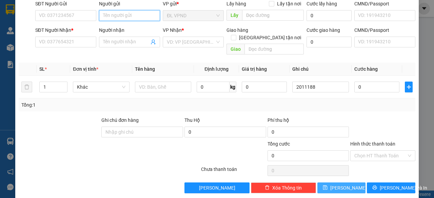
click at [126, 13] on input "Người gửi" at bounding box center [129, 15] width 61 height 11
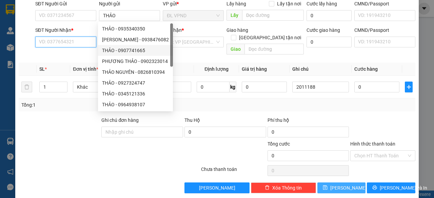
click at [68, 40] on input "SĐT Người Nhận *" at bounding box center [65, 42] width 61 height 11
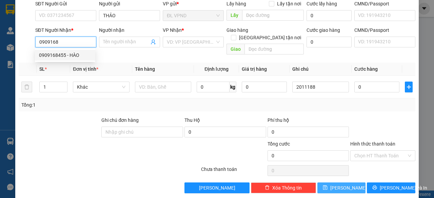
click at [54, 55] on div "0909168455 - HÀO" at bounding box center [65, 54] width 52 height 7
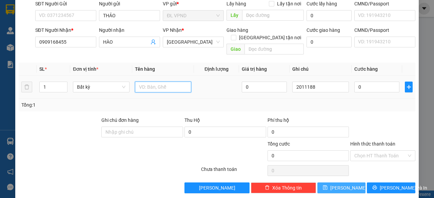
click at [155, 82] on input "text" at bounding box center [163, 87] width 57 height 11
click at [371, 82] on input "0" at bounding box center [376, 87] width 45 height 11
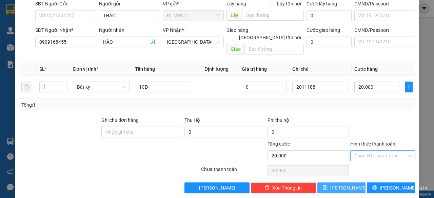
click at [365, 151] on input "Hình thức thanh toán" at bounding box center [380, 156] width 52 height 10
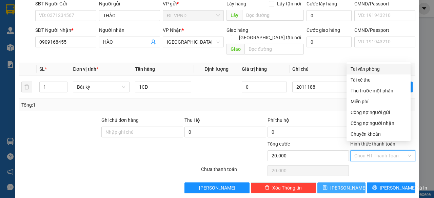
click at [379, 70] on div "Tại văn phòng" at bounding box center [378, 68] width 56 height 7
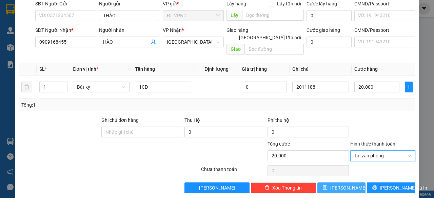
click at [340, 184] on span "[PERSON_NAME]" at bounding box center [348, 187] width 36 height 7
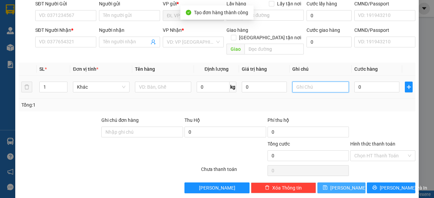
click at [315, 82] on input "text" at bounding box center [320, 87] width 57 height 11
paste input "201118"
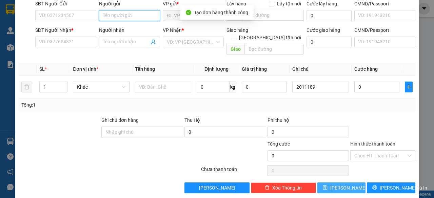
click at [139, 16] on input "Người gửi" at bounding box center [129, 15] width 61 height 11
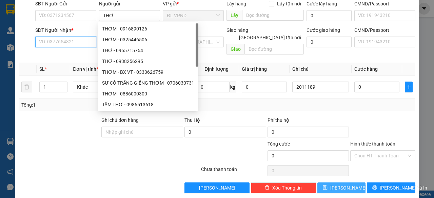
click at [67, 43] on input "SĐT Người Nhận *" at bounding box center [65, 42] width 61 height 11
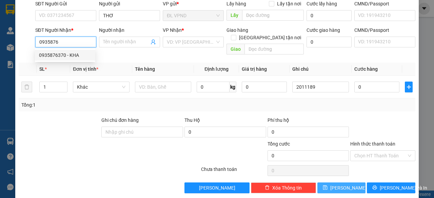
click at [59, 53] on div "0935876370 - KHA" at bounding box center [65, 54] width 52 height 7
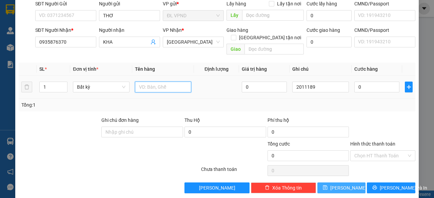
click at [157, 82] on input "text" at bounding box center [163, 87] width 57 height 11
click at [363, 82] on input "0" at bounding box center [376, 87] width 45 height 11
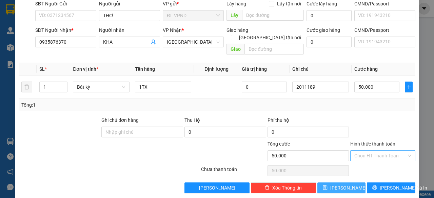
click at [354, 151] on input "Hình thức thanh toán" at bounding box center [380, 156] width 52 height 10
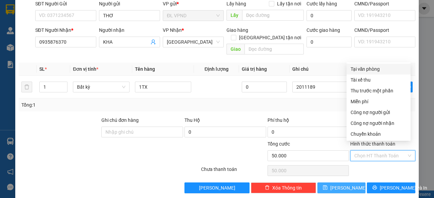
click at [369, 65] on div "Tại văn phòng" at bounding box center [378, 69] width 64 height 11
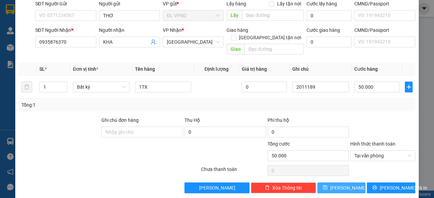
click at [340, 184] on span "[PERSON_NAME]" at bounding box center [348, 187] width 36 height 7
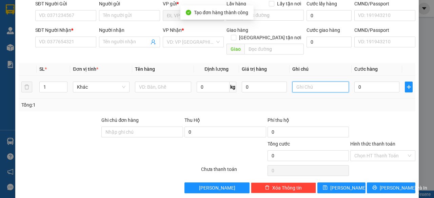
click at [318, 83] on input "text" at bounding box center [320, 87] width 57 height 11
paste input "201118"
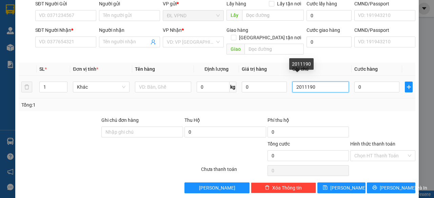
drag, startPoint x: 308, startPoint y: 80, endPoint x: 224, endPoint y: 90, distance: 85.0
click at [227, 90] on tr "1 Khác 0 kg 0 2011190 0" at bounding box center [217, 87] width 396 height 23
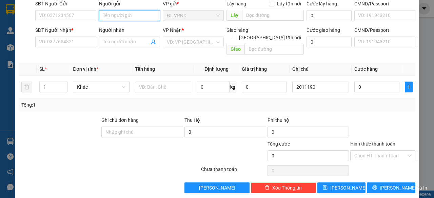
click at [131, 17] on input "Người gửi" at bounding box center [129, 15] width 61 height 11
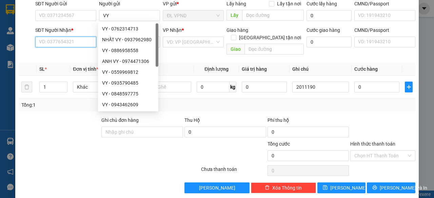
click at [49, 45] on input "SĐT Người Nhận *" at bounding box center [65, 42] width 61 height 11
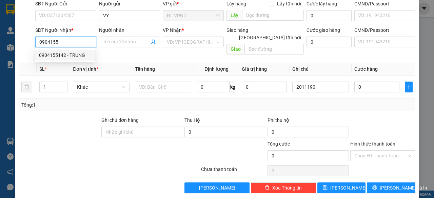
drag, startPoint x: 44, startPoint y: 53, endPoint x: 137, endPoint y: 68, distance: 94.0
click at [45, 53] on div "0904155142 - TRUNG" at bounding box center [65, 54] width 52 height 7
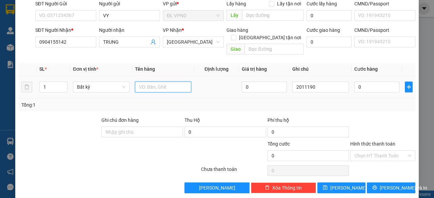
click at [150, 82] on input "text" at bounding box center [163, 87] width 57 height 11
click at [363, 82] on input "0" at bounding box center [376, 87] width 45 height 11
click at [368, 151] on input "Hình thức thanh toán" at bounding box center [380, 156] width 52 height 10
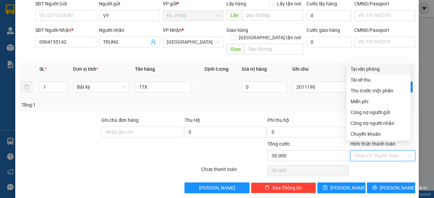
click at [373, 67] on div "Tại văn phòng" at bounding box center [378, 68] width 56 height 7
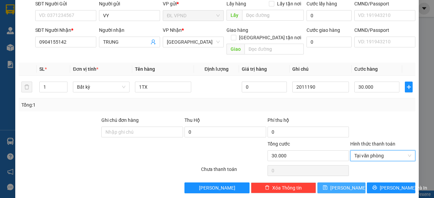
click at [327, 185] on icon "save" at bounding box center [325, 187] width 5 height 5
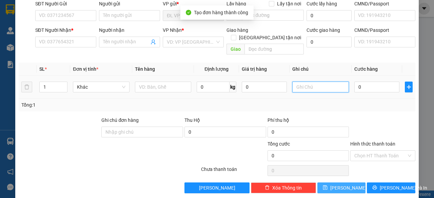
click at [319, 82] on input "text" at bounding box center [320, 87] width 57 height 11
paste input "201119"
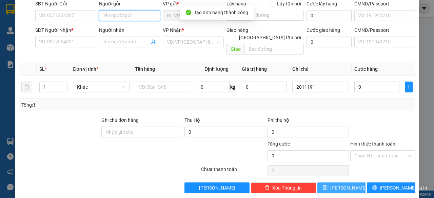
click at [125, 17] on input "Người gửi" at bounding box center [129, 15] width 61 height 11
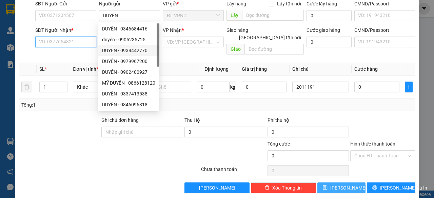
click at [77, 39] on input "SĐT Người Nhận *" at bounding box center [65, 42] width 61 height 11
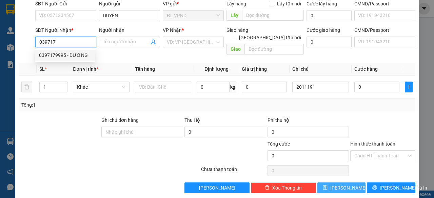
click at [78, 58] on div "0397179995 - DƯƠNG" at bounding box center [65, 54] width 52 height 7
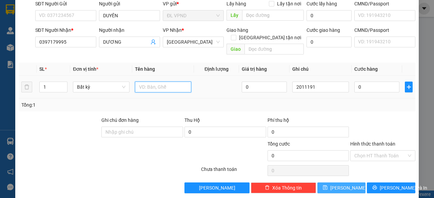
click at [156, 82] on input "text" at bounding box center [163, 87] width 57 height 11
click at [362, 82] on input "0" at bounding box center [376, 87] width 45 height 11
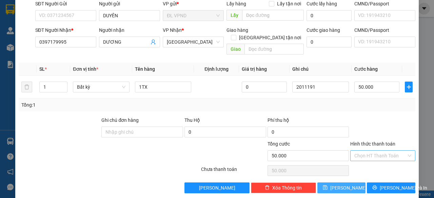
click at [357, 151] on input "Hình thức thanh toán" at bounding box center [380, 156] width 52 height 10
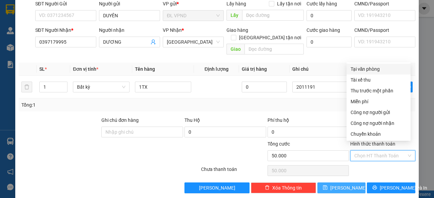
click at [370, 68] on div "Tại văn phòng" at bounding box center [378, 68] width 56 height 7
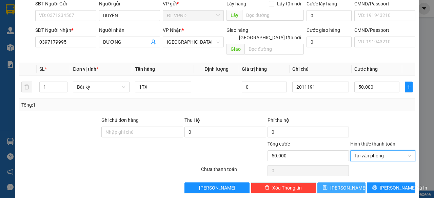
click at [339, 184] on span "[PERSON_NAME]" at bounding box center [348, 187] width 36 height 7
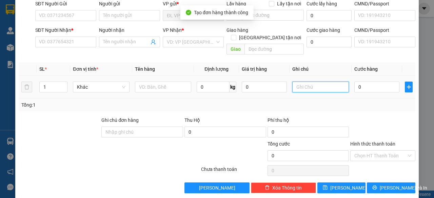
click at [318, 82] on input "text" at bounding box center [320, 87] width 57 height 11
paste input "201119"
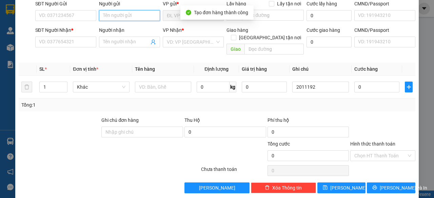
click at [125, 15] on input "Người gửi" at bounding box center [129, 15] width 61 height 11
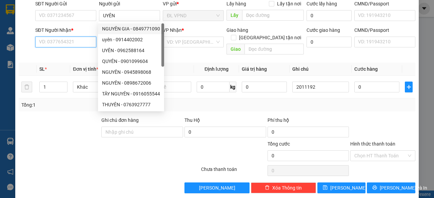
click at [68, 40] on input "SĐT Người Nhận *" at bounding box center [65, 42] width 61 height 11
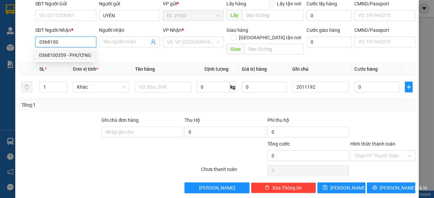
click at [60, 58] on div "0368100359 - PHƯƠNG" at bounding box center [65, 54] width 52 height 7
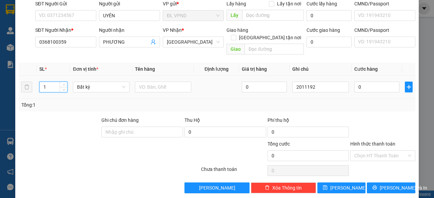
click at [27, 82] on tr "1 Bất kỳ 0 2011192 0" at bounding box center [217, 87] width 396 height 23
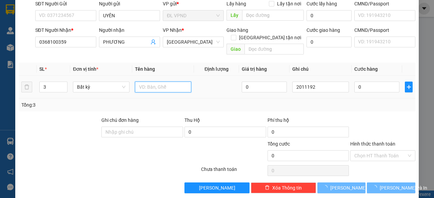
click at [150, 82] on input "text" at bounding box center [163, 87] width 57 height 11
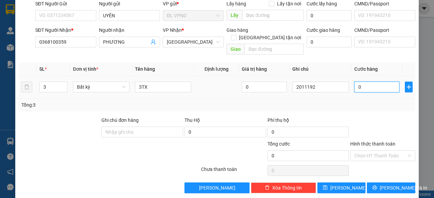
click at [358, 82] on input "0" at bounding box center [376, 87] width 45 height 11
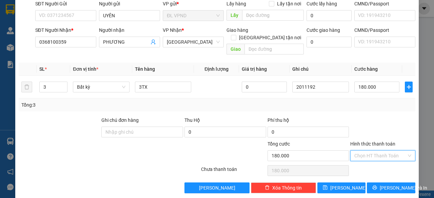
click at [366, 151] on input "Hình thức thanh toán" at bounding box center [380, 156] width 52 height 10
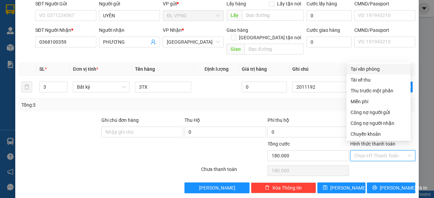
click at [368, 66] on div "Tại văn phòng" at bounding box center [378, 68] width 56 height 7
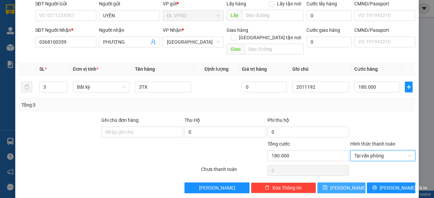
click at [336, 183] on button "[PERSON_NAME]" at bounding box center [341, 188] width 48 height 11
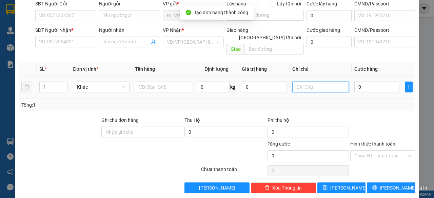
click at [327, 82] on input "text" at bounding box center [320, 87] width 57 height 11
paste input "201119"
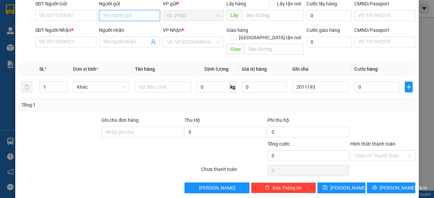
click at [110, 15] on input "Người gửi" at bounding box center [129, 15] width 61 height 11
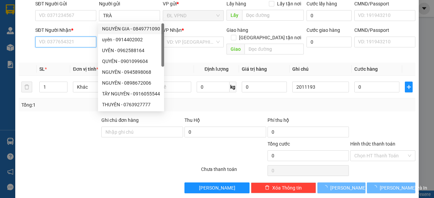
click at [78, 40] on input "SĐT Người Nhận *" at bounding box center [65, 42] width 61 height 11
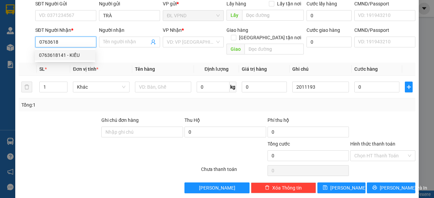
click at [58, 55] on div "0763618141 - KIỀU" at bounding box center [65, 54] width 52 height 7
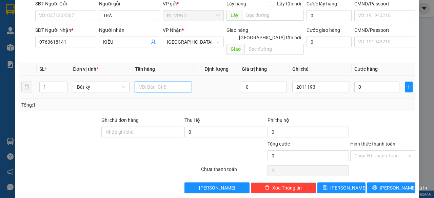
click at [144, 82] on input "text" at bounding box center [163, 87] width 57 height 11
click at [356, 82] on input "0" at bounding box center [376, 87] width 45 height 11
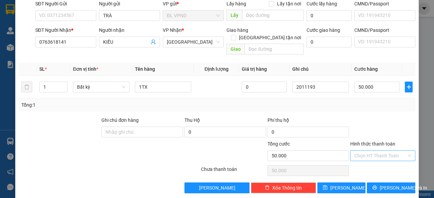
click at [357, 151] on input "Hình thức thanh toán" at bounding box center [380, 156] width 52 height 10
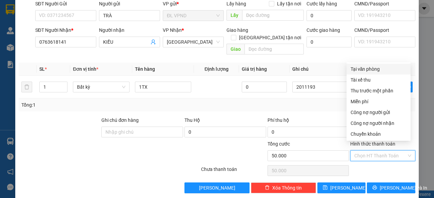
click at [368, 69] on div "Tại văn phòng" at bounding box center [378, 68] width 56 height 7
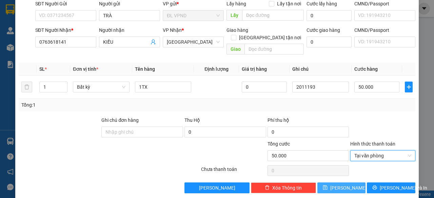
click at [335, 183] on button "[PERSON_NAME]" at bounding box center [341, 188] width 48 height 11
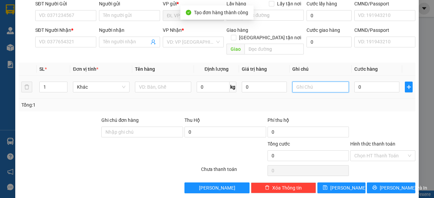
click at [319, 82] on input "text" at bounding box center [320, 87] width 57 height 11
paste input "201119"
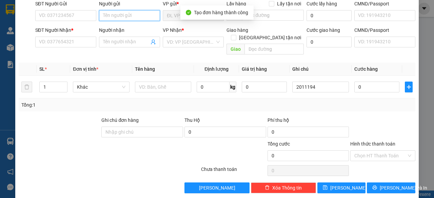
click at [143, 18] on input "Người gửi" at bounding box center [129, 15] width 61 height 11
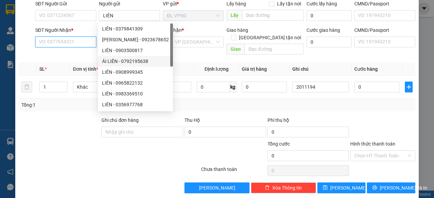
click at [73, 43] on input "SĐT Người Nhận *" at bounding box center [65, 42] width 61 height 11
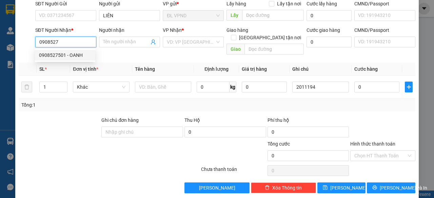
click at [64, 57] on div "0908527501 - OANH" at bounding box center [65, 54] width 52 height 7
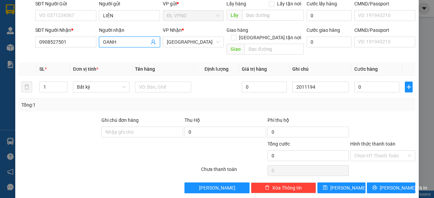
drag, startPoint x: 125, startPoint y: 42, endPoint x: 54, endPoint y: 54, distance: 72.8
click at [55, 54] on div "Transit Pickup Surcharge Ids Transit Deliver Surcharge Ids Transit Deliver Surc…" at bounding box center [217, 83] width 396 height 221
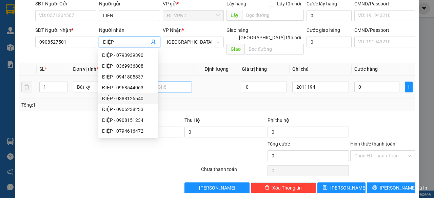
click at [178, 82] on input "text" at bounding box center [163, 87] width 57 height 11
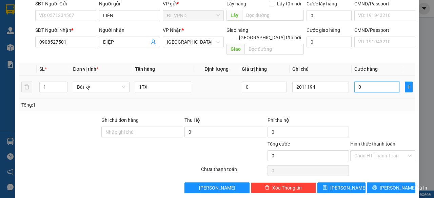
click at [367, 82] on input "0" at bounding box center [376, 87] width 45 height 11
click at [368, 152] on input "Hình thức thanh toán" at bounding box center [380, 156] width 52 height 10
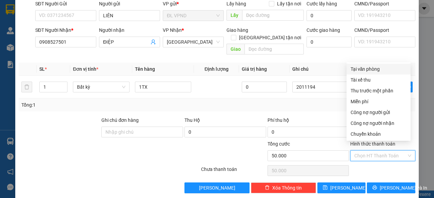
click at [372, 68] on div "Tại văn phòng" at bounding box center [378, 68] width 56 height 7
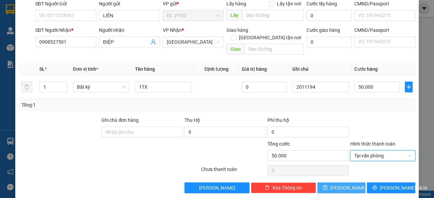
click at [327, 185] on icon "save" at bounding box center [325, 187] width 5 height 5
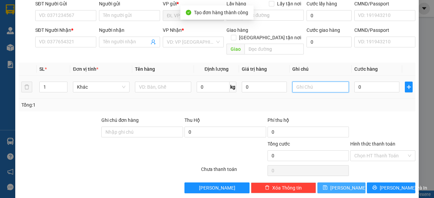
click at [317, 82] on input "text" at bounding box center [320, 87] width 57 height 11
paste input "201119"
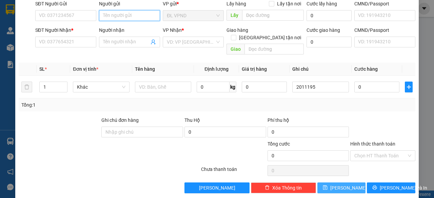
click at [125, 17] on input "Người gửi" at bounding box center [129, 15] width 61 height 11
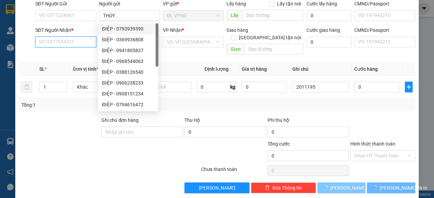
click at [63, 41] on input "SĐT Người Nhận *" at bounding box center [65, 42] width 61 height 11
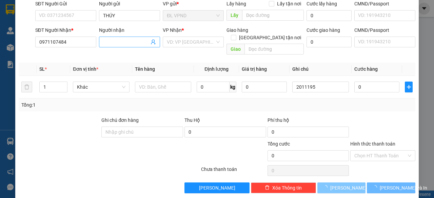
click at [115, 37] on span at bounding box center [129, 42] width 61 height 11
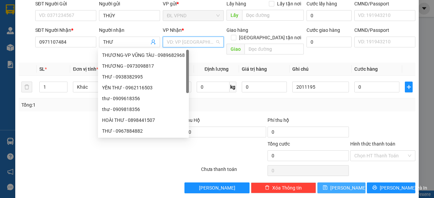
click at [183, 39] on input "search" at bounding box center [191, 42] width 48 height 10
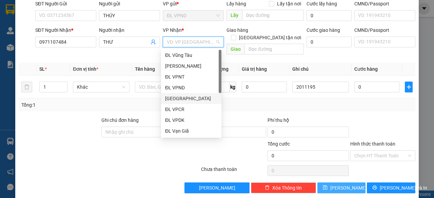
click at [187, 100] on div "[GEOGRAPHIC_DATA]" at bounding box center [191, 98] width 52 height 7
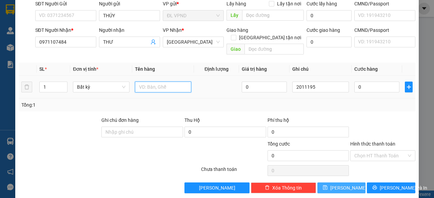
click at [149, 82] on input "text" at bounding box center [163, 87] width 57 height 11
click at [367, 82] on input "0" at bounding box center [376, 87] width 45 height 11
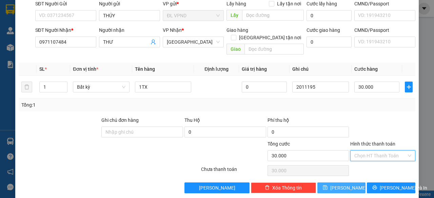
click at [369, 151] on input "Hình thức thanh toán" at bounding box center [380, 156] width 52 height 10
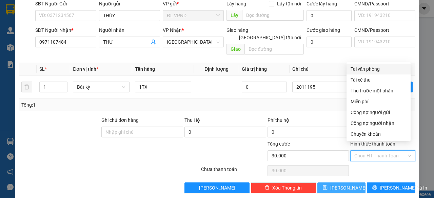
click at [380, 70] on div "Tại văn phòng" at bounding box center [378, 68] width 56 height 7
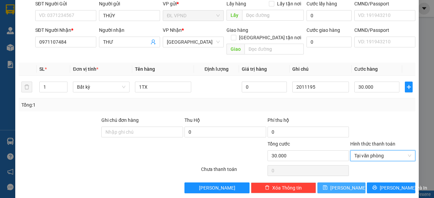
click at [341, 184] on span "[PERSON_NAME]" at bounding box center [348, 187] width 36 height 7
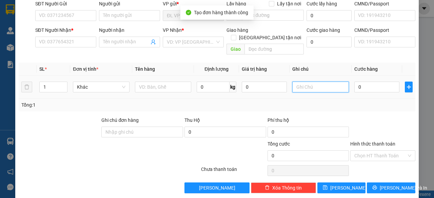
click at [322, 82] on input "text" at bounding box center [320, 87] width 57 height 11
paste input "201119"
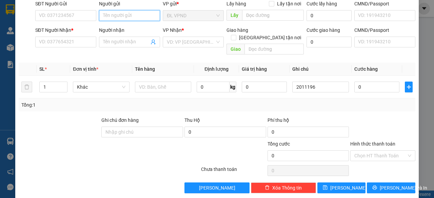
click at [136, 15] on input "Người gửi" at bounding box center [129, 15] width 61 height 11
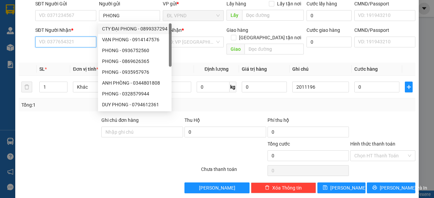
click at [51, 40] on input "SĐT Người Nhận *" at bounding box center [65, 42] width 61 height 11
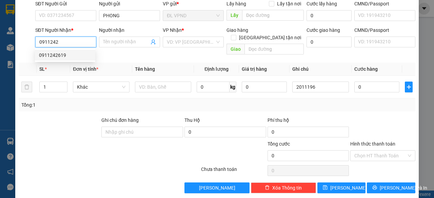
click at [62, 59] on div "0911242619" at bounding box center [65, 54] width 52 height 7
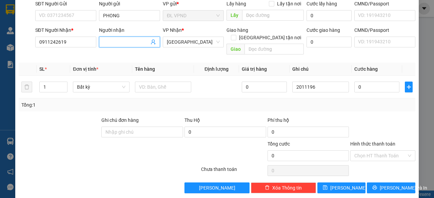
click at [118, 42] on input "Người nhận" at bounding box center [126, 41] width 46 height 7
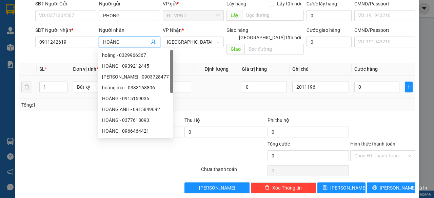
click at [219, 78] on td at bounding box center [216, 87] width 45 height 23
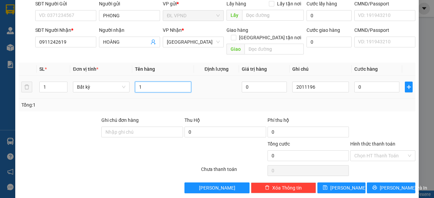
click at [187, 82] on input "1" at bounding box center [163, 87] width 57 height 11
click at [367, 83] on input "0" at bounding box center [376, 87] width 45 height 11
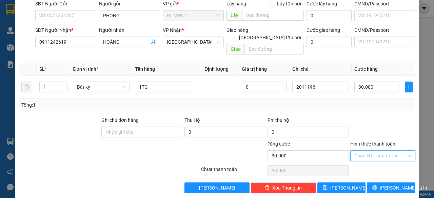
click at [366, 151] on input "Hình thức thanh toán" at bounding box center [380, 156] width 52 height 10
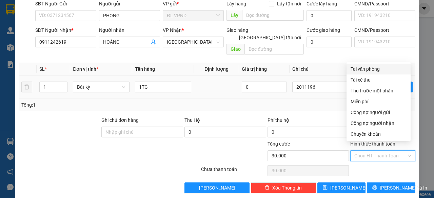
click at [373, 67] on div "Tại văn phòng" at bounding box center [378, 68] width 56 height 7
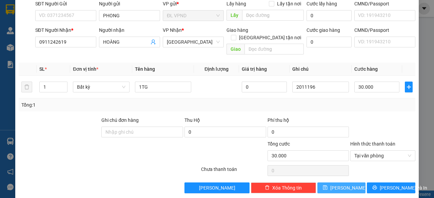
click at [337, 184] on span "[PERSON_NAME]" at bounding box center [348, 187] width 36 height 7
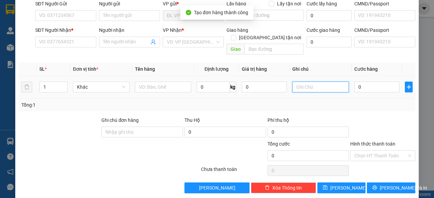
click at [314, 82] on input "text" at bounding box center [320, 87] width 57 height 11
paste input "201119"
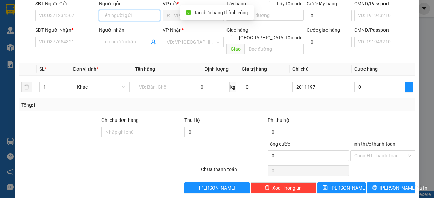
click at [121, 13] on input "Người gửi" at bounding box center [129, 15] width 61 height 11
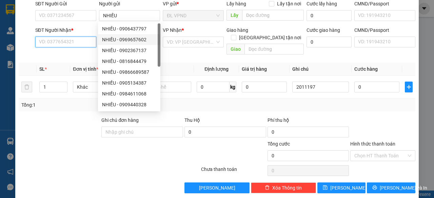
click at [76, 43] on input "SĐT Người Nhận *" at bounding box center [65, 42] width 61 height 11
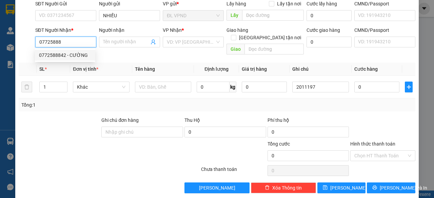
click at [73, 53] on div "0772588842 - CƯỜNG" at bounding box center [65, 54] width 52 height 7
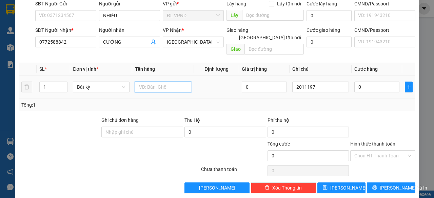
click at [158, 82] on input "text" at bounding box center [163, 87] width 57 height 11
click at [372, 82] on input "0" at bounding box center [376, 87] width 45 height 11
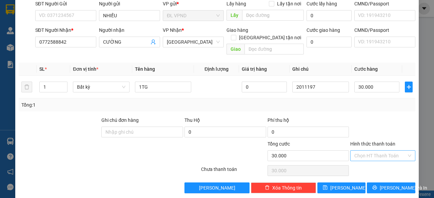
click at [360, 151] on input "Hình thức thanh toán" at bounding box center [380, 156] width 52 height 10
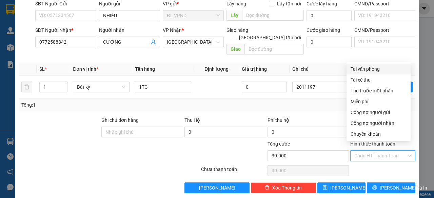
click at [369, 68] on div "Tại văn phòng" at bounding box center [378, 68] width 56 height 7
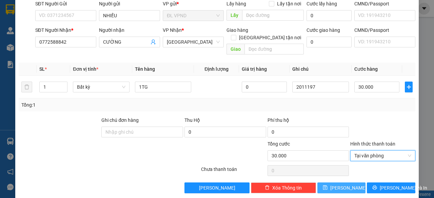
click at [339, 184] on span "[PERSON_NAME]" at bounding box center [348, 187] width 36 height 7
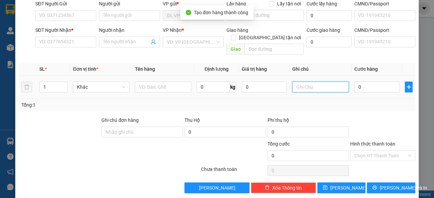
click at [315, 82] on input "text" at bounding box center [320, 87] width 57 height 11
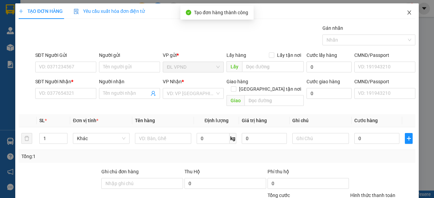
click at [407, 13] on icon "close" at bounding box center [409, 13] width 4 height 4
click at [12, 48] on img at bounding box center [10, 47] width 7 height 7
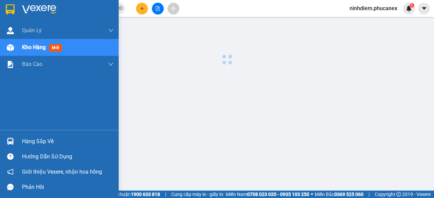
click at [9, 46] on img at bounding box center [10, 47] width 7 height 7
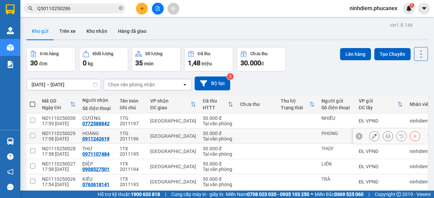
click at [372, 137] on icon at bounding box center [374, 136] width 5 height 5
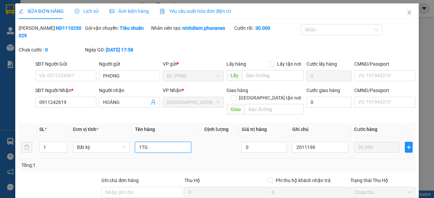
click at [150, 142] on input "1TG" at bounding box center [163, 147] width 56 height 11
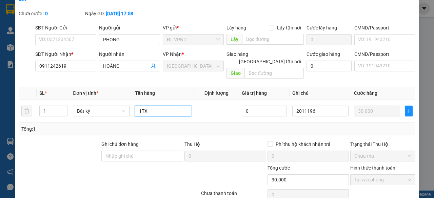
scroll to position [61, 0]
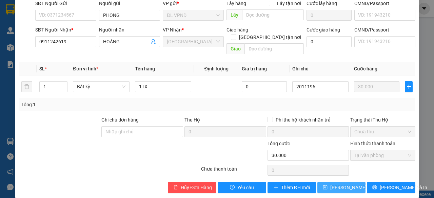
click at [331, 183] on button "[PERSON_NAME] thay đổi" at bounding box center [341, 187] width 48 height 11
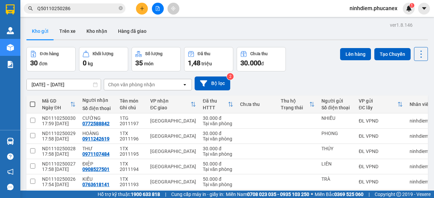
scroll to position [106, 0]
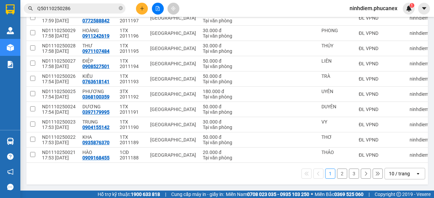
click at [389, 172] on div "10 / trang" at bounding box center [399, 173] width 21 height 7
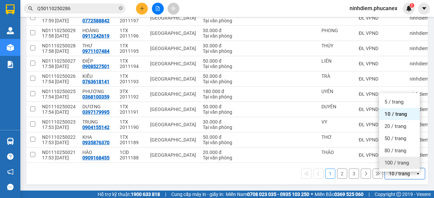
click at [388, 160] on span "100 / trang" at bounding box center [396, 163] width 24 height 7
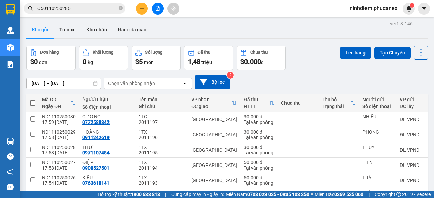
scroll to position [0, 0]
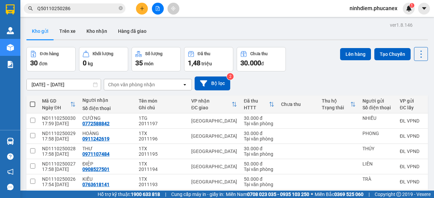
click at [32, 104] on span at bounding box center [32, 104] width 5 height 5
click at [33, 101] on input "checkbox" at bounding box center [33, 101] width 0 height 0
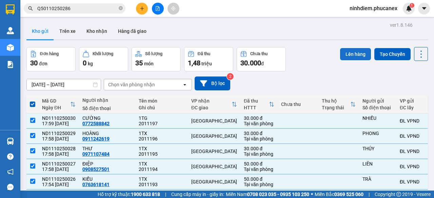
click at [344, 54] on button "Lên hàng" at bounding box center [355, 54] width 31 height 12
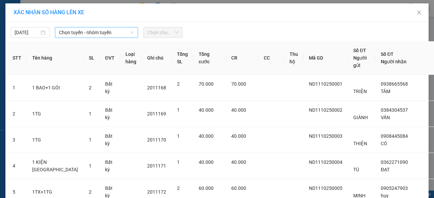
click at [75, 35] on span "Chọn tuyến - nhóm tuyến" at bounding box center [96, 32] width 75 height 10
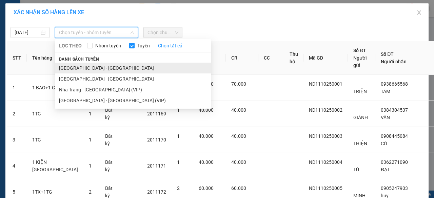
click at [79, 67] on li "[GEOGRAPHIC_DATA] - [GEOGRAPHIC_DATA]" at bounding box center [133, 68] width 156 height 11
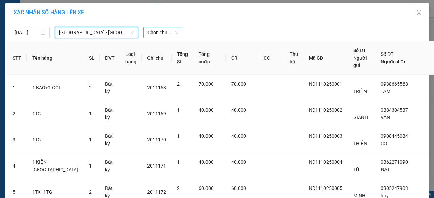
click at [152, 34] on span "Chọn chuyến" at bounding box center [162, 32] width 31 height 10
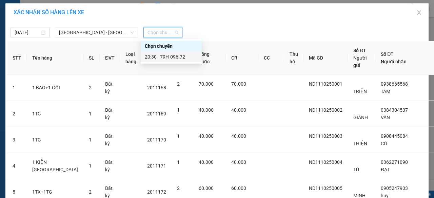
click at [169, 55] on div "20:30 - 79H-096.72" at bounding box center [171, 56] width 53 height 7
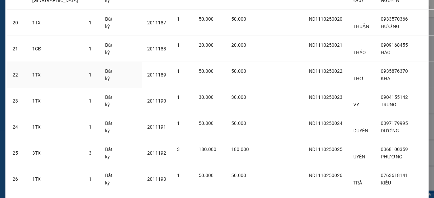
scroll to position [727, 0]
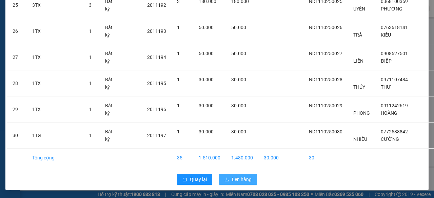
click at [232, 180] on span "Lên hàng" at bounding box center [242, 179] width 20 height 7
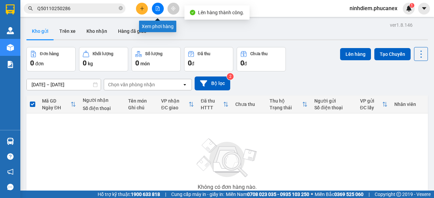
click at [153, 9] on button at bounding box center [158, 9] width 12 height 12
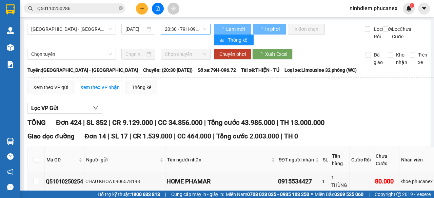
click at [179, 30] on span "20:30 - 79H-096.72" at bounding box center [185, 29] width 41 height 10
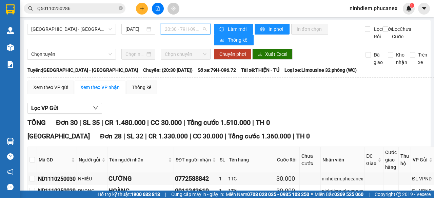
click at [178, 28] on span "20:30 - 79H-096.72" at bounding box center [185, 29] width 41 height 10
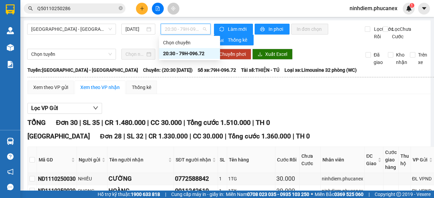
click at [189, 55] on div "20:30 - 79H-096.72" at bounding box center [189, 53] width 53 height 7
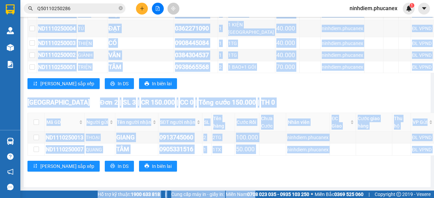
scroll to position [467, 0]
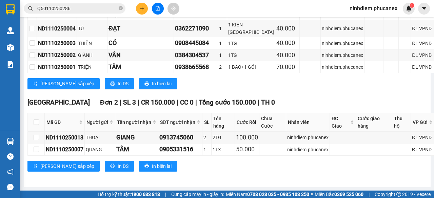
drag, startPoint x: 42, startPoint y: 112, endPoint x: 425, endPoint y: 154, distance: 385.2
copy table "Phúc An Express 1900 06 68 06 215 Phạm [GEOGRAPHIC_DATA], [GEOGRAPHIC_DATA] PHƠ…"
